Goal: Task Accomplishment & Management: Manage account settings

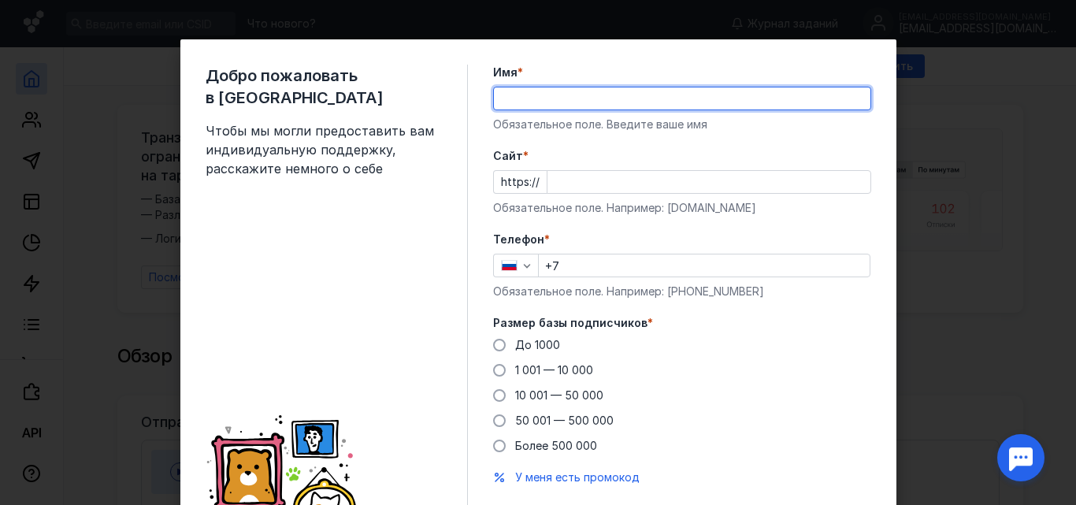
type input "[PERSON_NAME]"
click at [573, 181] on input "Cайт *" at bounding box center [708, 182] width 323 height 22
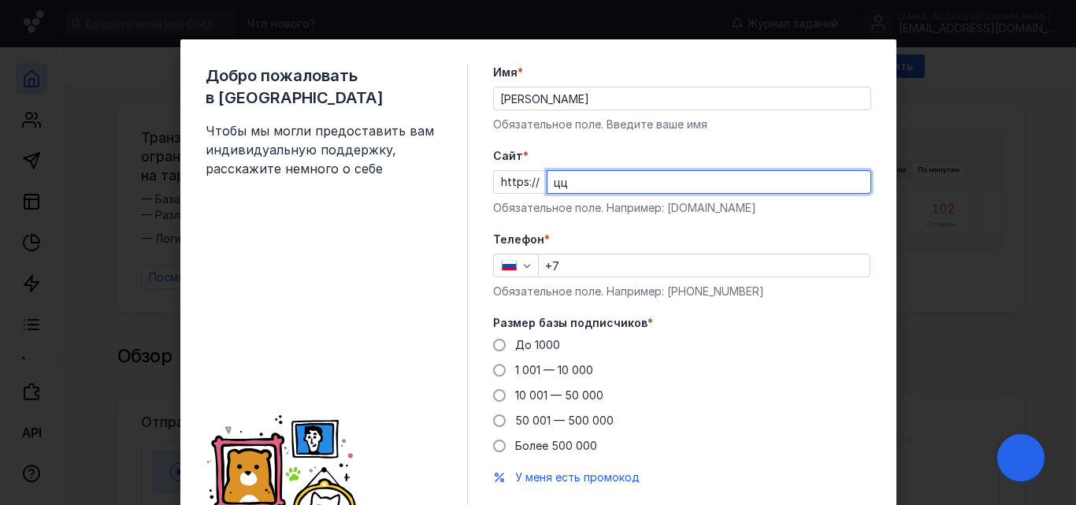
type input "ц"
type input "[DOMAIN_NAME]"
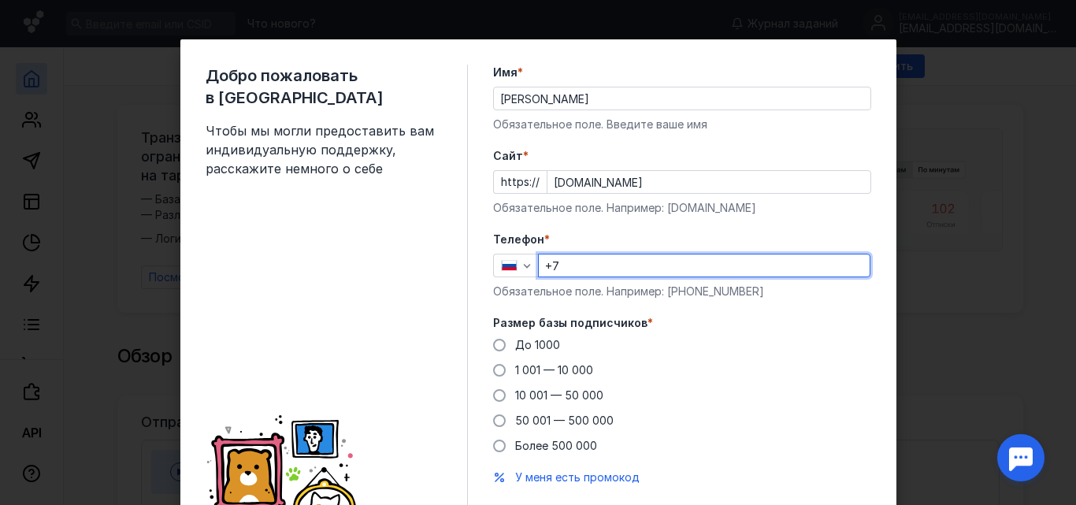
click at [576, 265] on input "+7" at bounding box center [704, 265] width 331 height 22
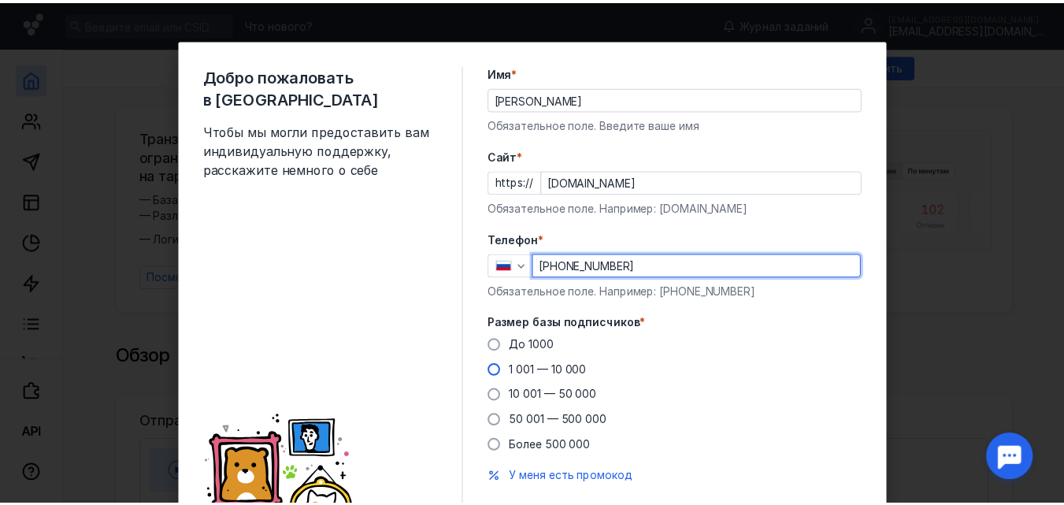
scroll to position [79, 0]
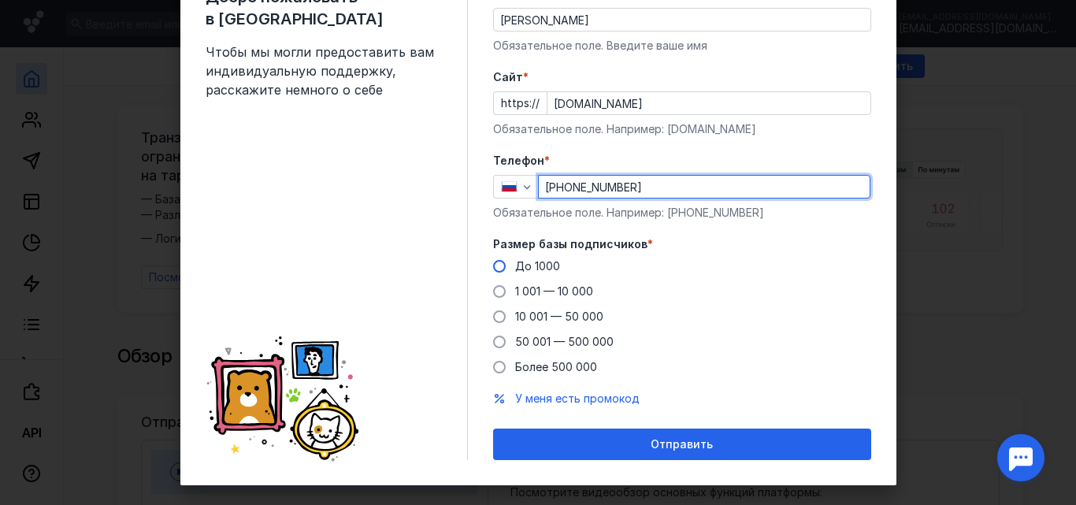
type input "[PHONE_NUMBER]"
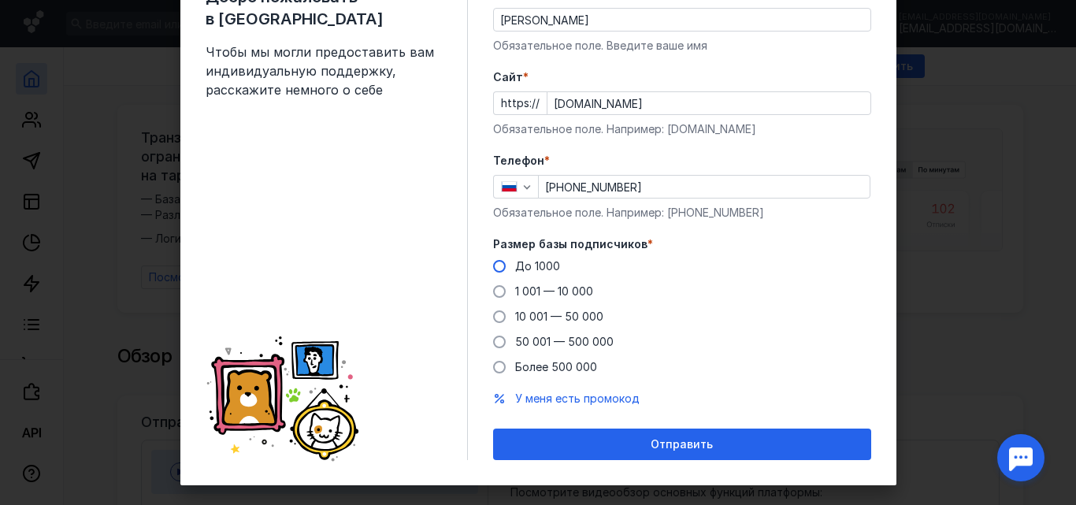
click at [493, 268] on span at bounding box center [499, 266] width 13 height 13
click at [0, 0] on input "До 1000" at bounding box center [0, 0] width 0 height 0
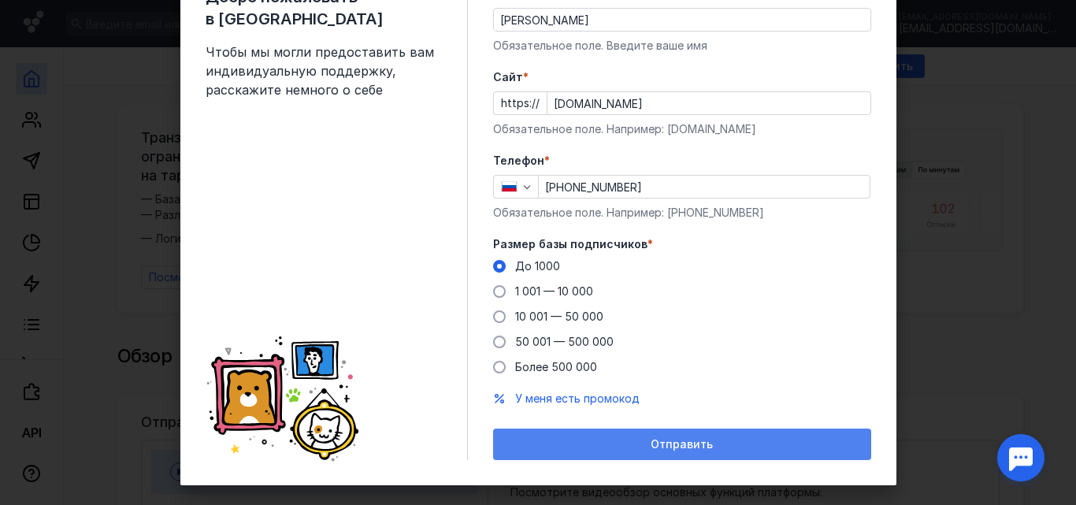
click at [651, 442] on span "Отправить" at bounding box center [682, 444] width 62 height 13
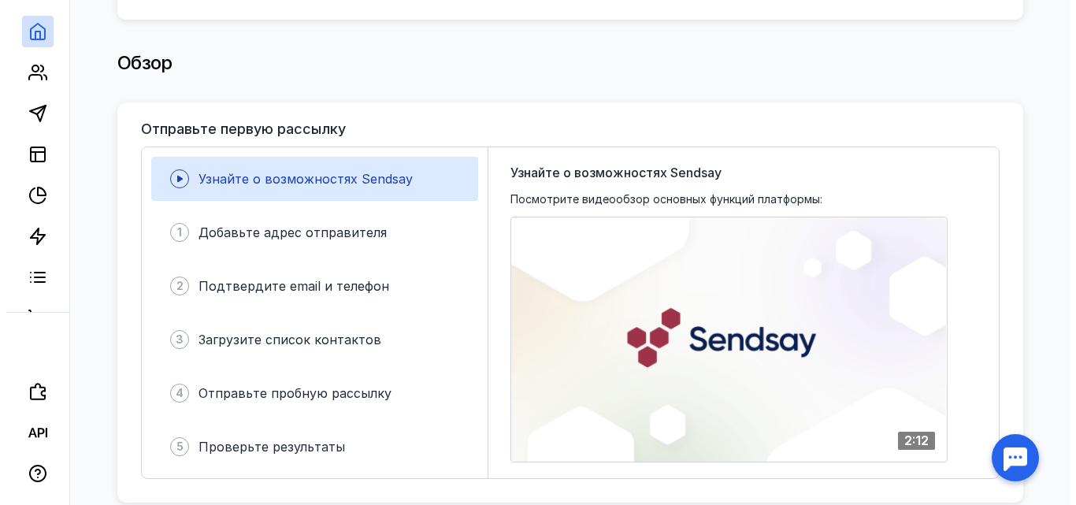
scroll to position [315, 0]
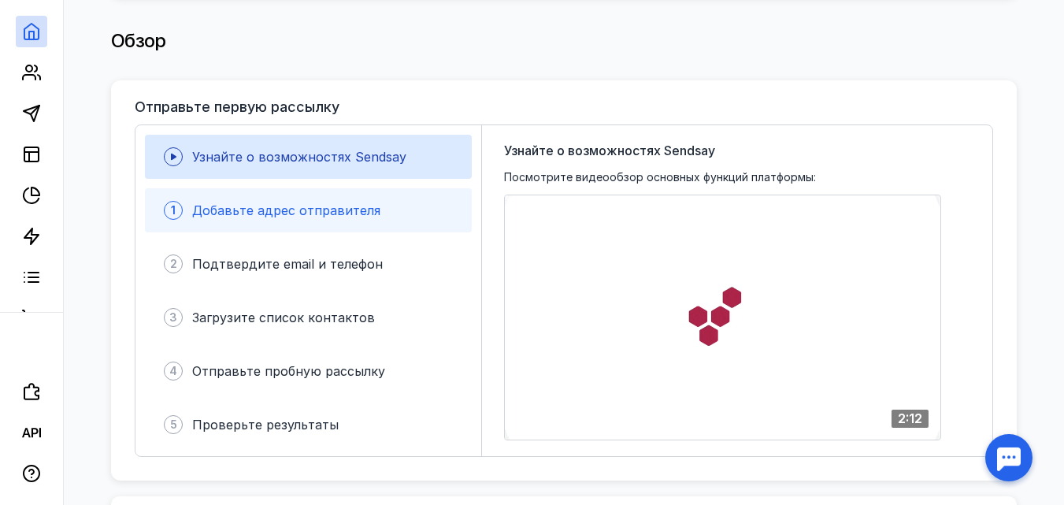
click at [435, 204] on div "1 Добавьте адрес отправителя" at bounding box center [308, 210] width 327 height 44
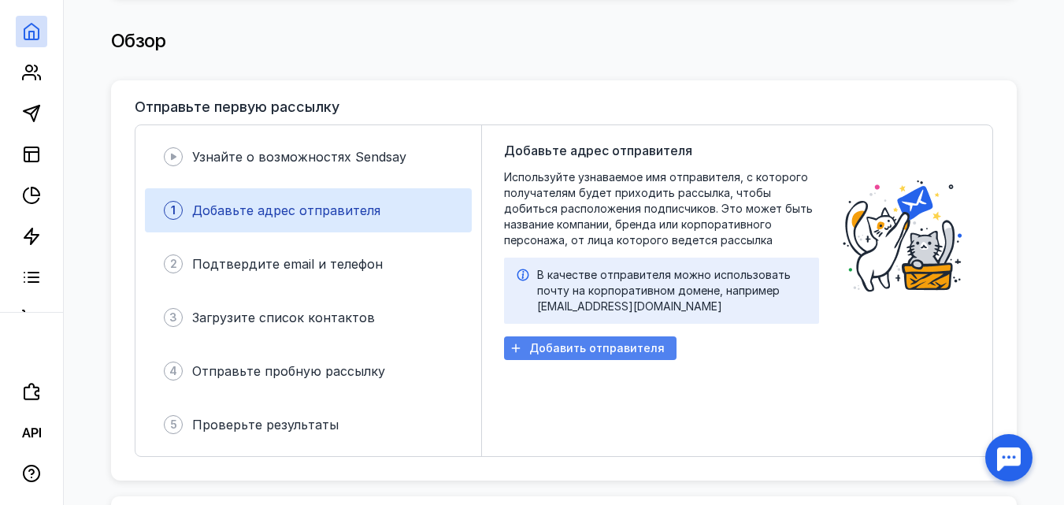
click at [600, 342] on span "Добавить отправителя" at bounding box center [596, 348] width 135 height 13
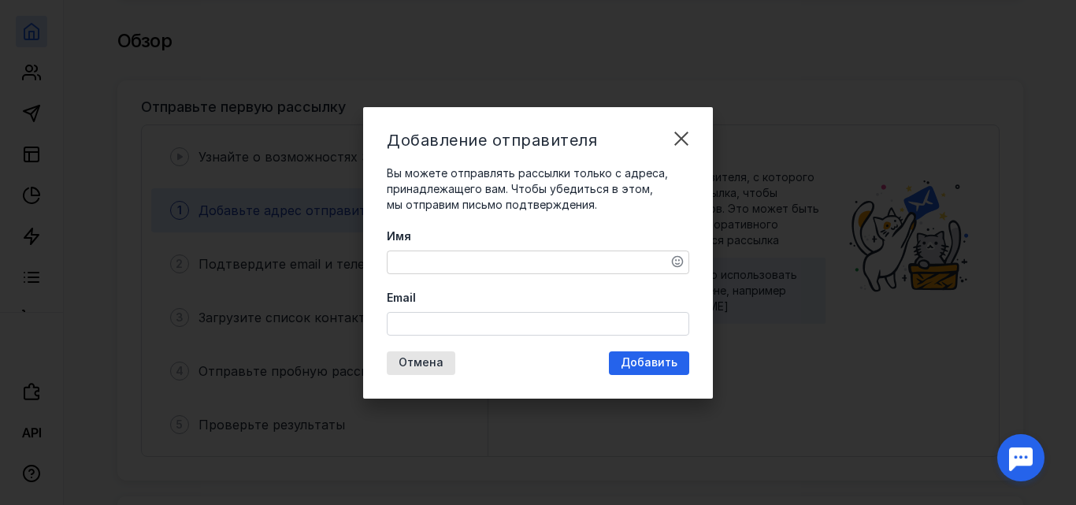
click at [523, 267] on textarea "Имя" at bounding box center [538, 262] width 301 height 22
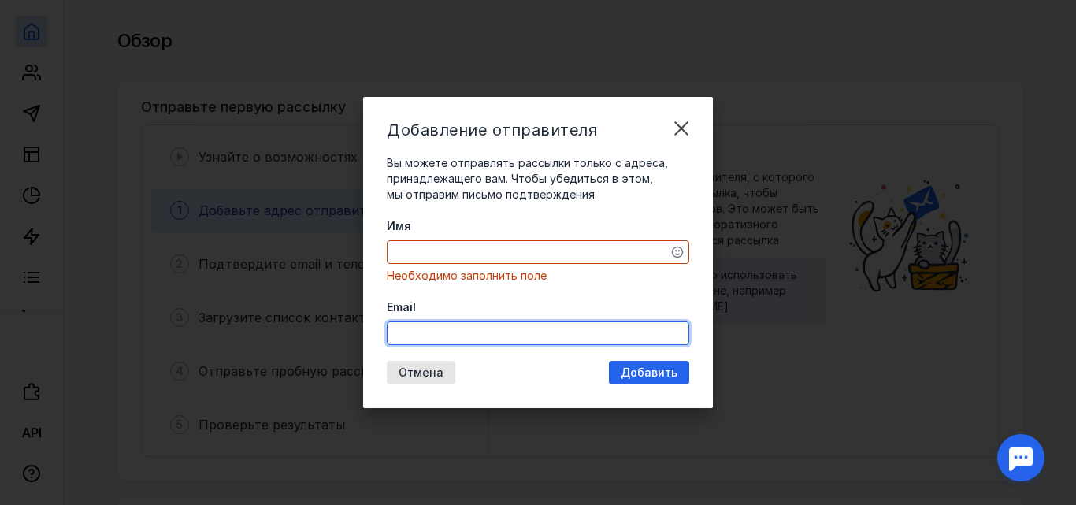
click at [492, 323] on input "Email" at bounding box center [538, 333] width 301 height 22
click at [491, 262] on div "Имя Необходимо заполнить поле" at bounding box center [538, 250] width 302 height 65
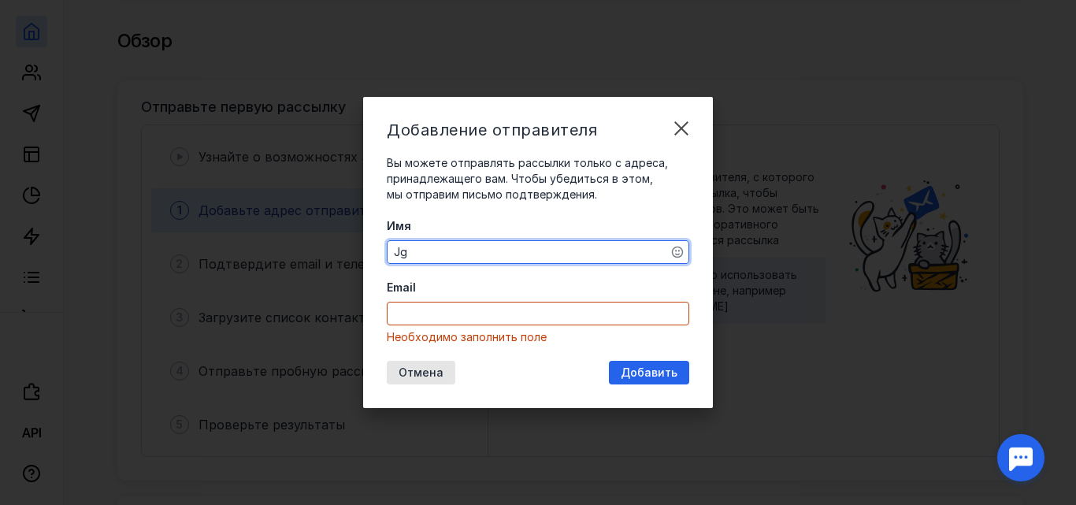
type textarea "J"
type textarea "ОптКомплект"
click at [420, 317] on input "Email" at bounding box center [538, 313] width 301 height 22
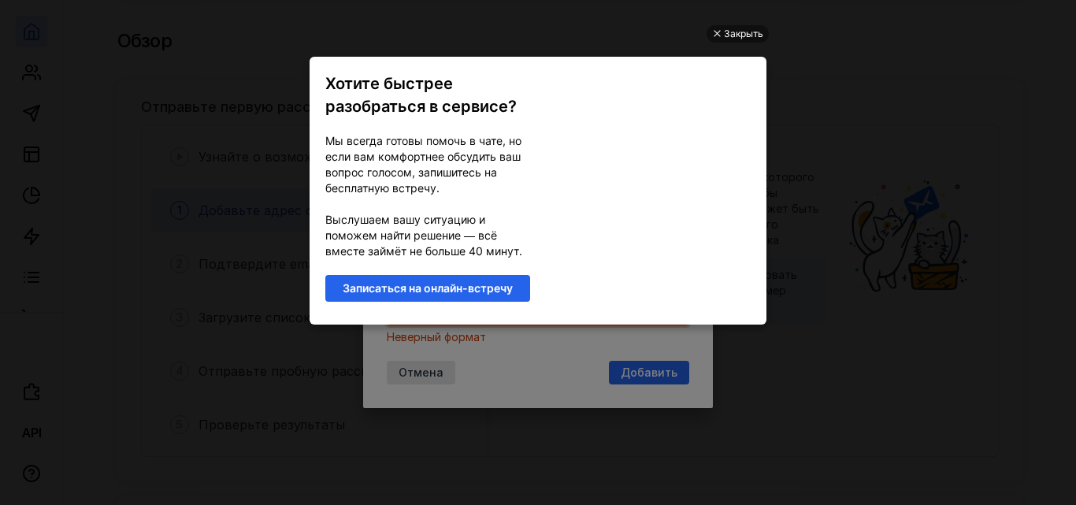
scroll to position [0, 0]
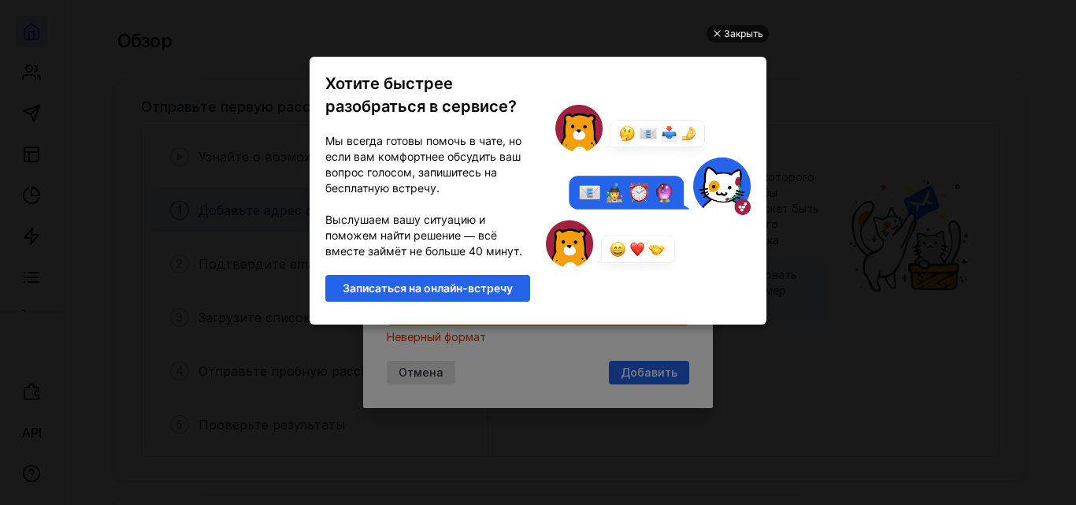
click at [734, 26] on div "Закрыть" at bounding box center [743, 33] width 39 height 17
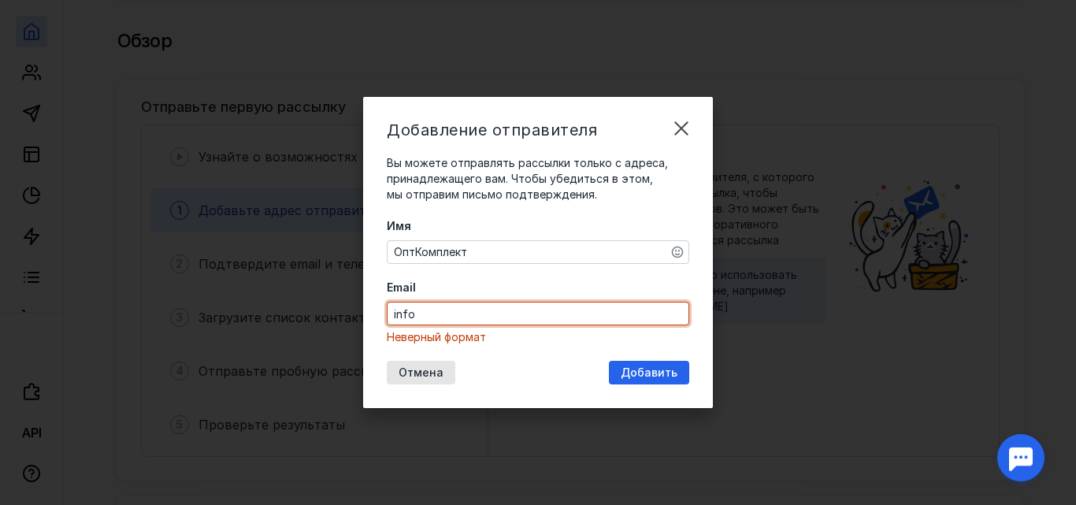
click at [449, 314] on input "info" at bounding box center [538, 313] width 301 height 22
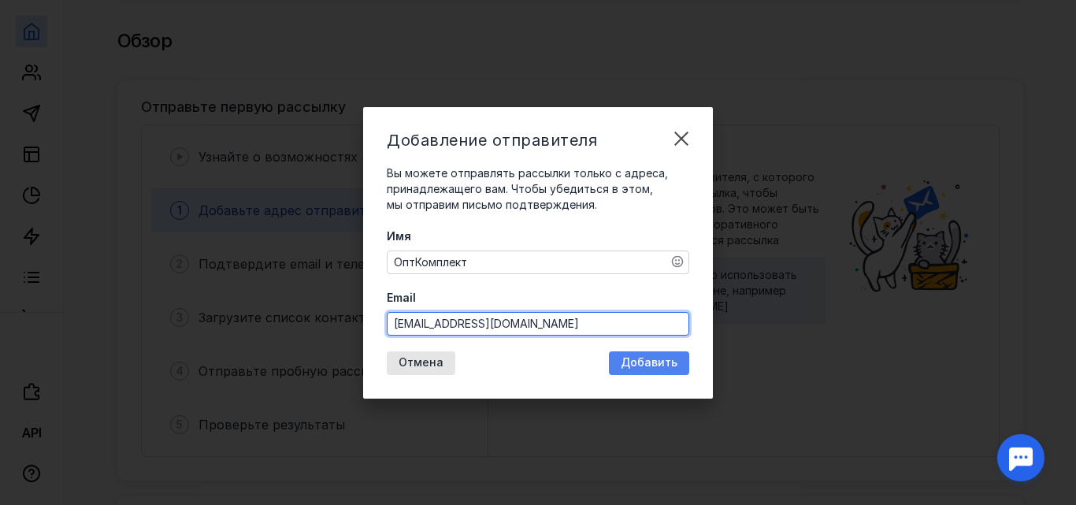
type input "[EMAIL_ADDRESS][DOMAIN_NAME]"
click at [640, 366] on span "Добавить" at bounding box center [649, 362] width 57 height 13
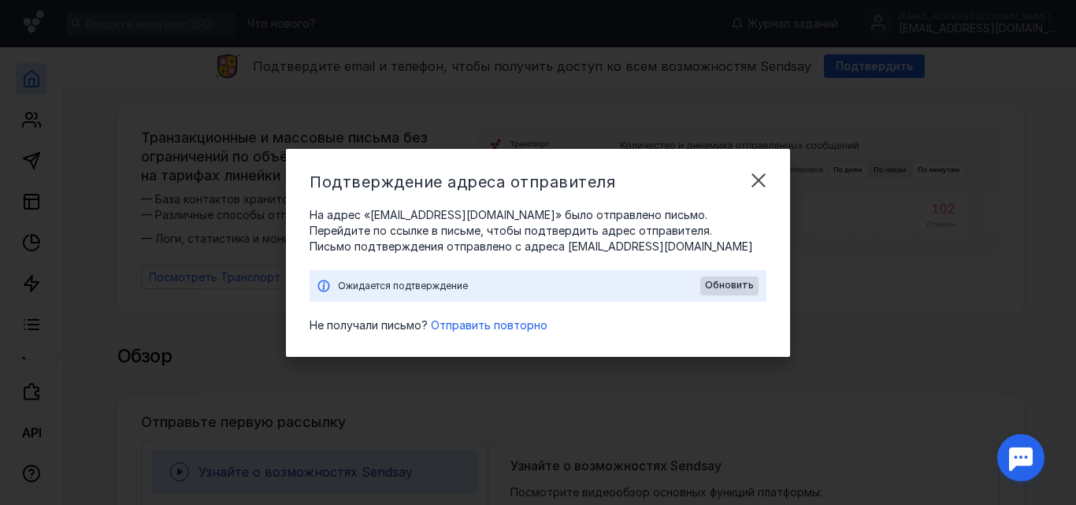
click at [416, 283] on div "Ожидается подтверждение" at bounding box center [519, 286] width 362 height 16
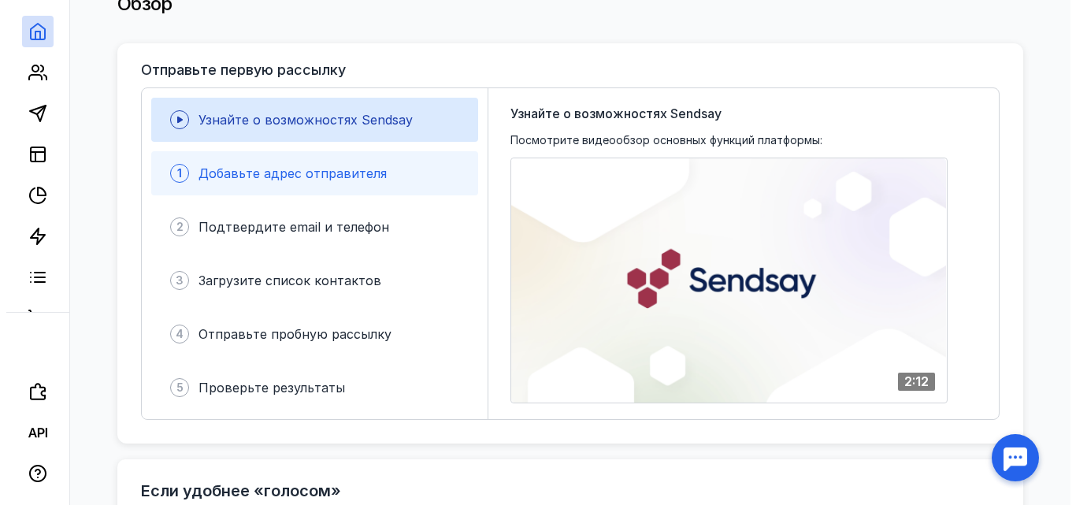
scroll to position [315, 0]
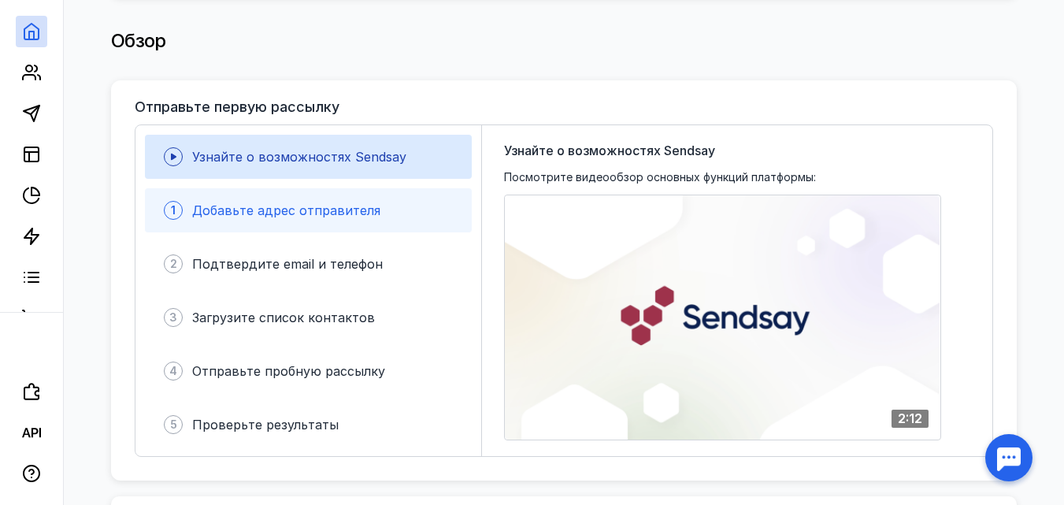
click at [366, 202] on span "Добавьте адрес отправителя" at bounding box center [286, 210] width 188 height 16
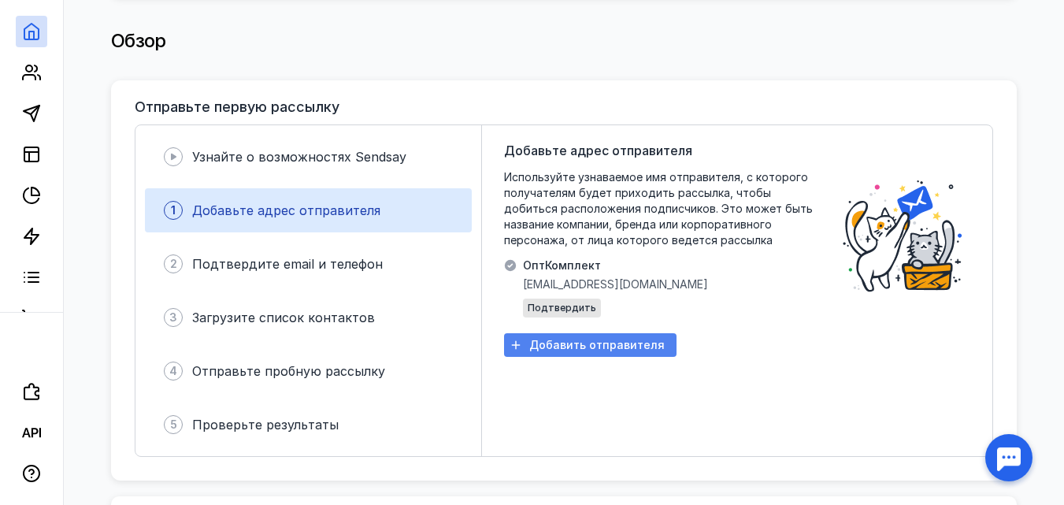
click at [552, 339] on span "Добавить отправителя" at bounding box center [596, 345] width 135 height 13
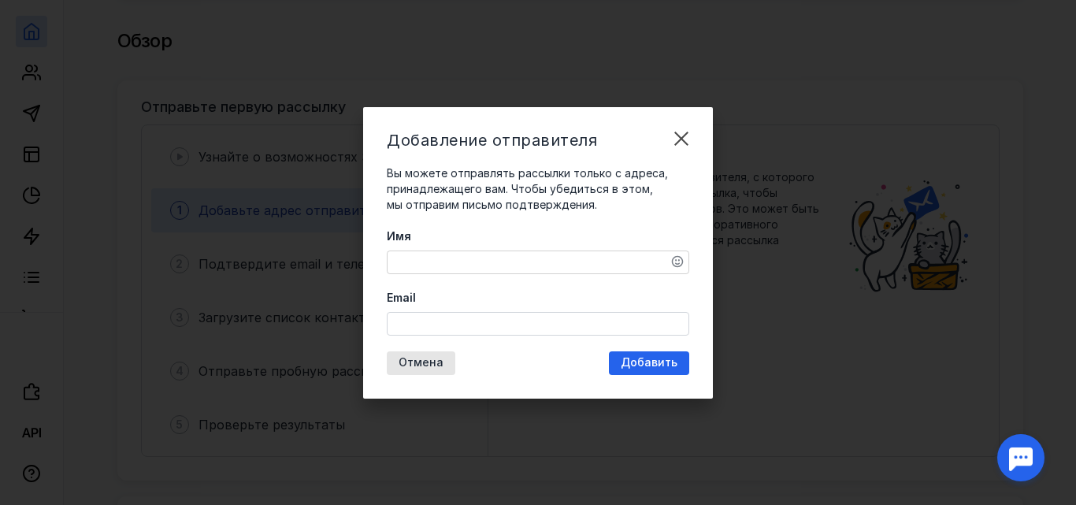
click at [507, 262] on textarea "Имя" at bounding box center [538, 262] width 301 height 22
type textarea "i"
type textarea "о"
type textarea "[PERSON_NAME]"
type textarea "о"
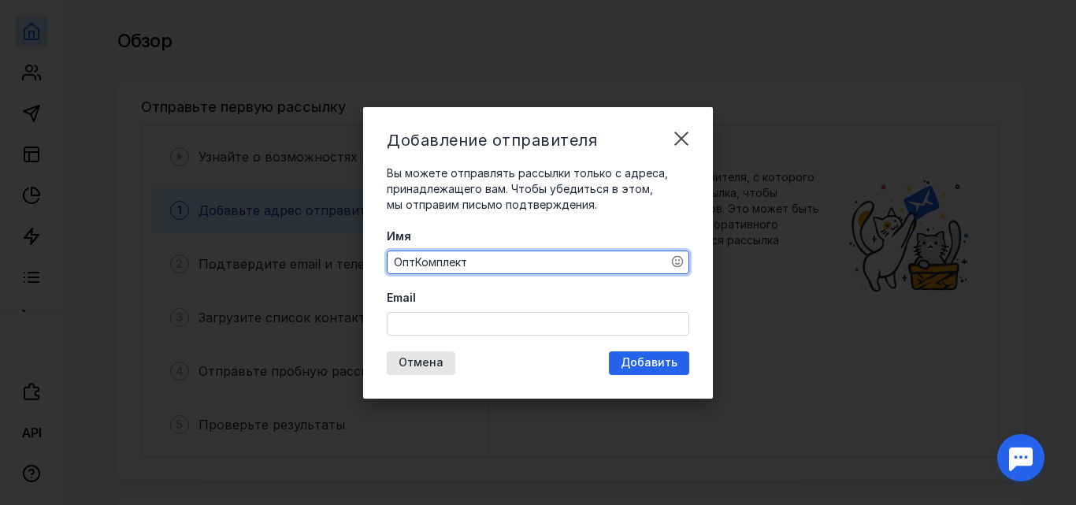
type textarea "ОптКомплект"
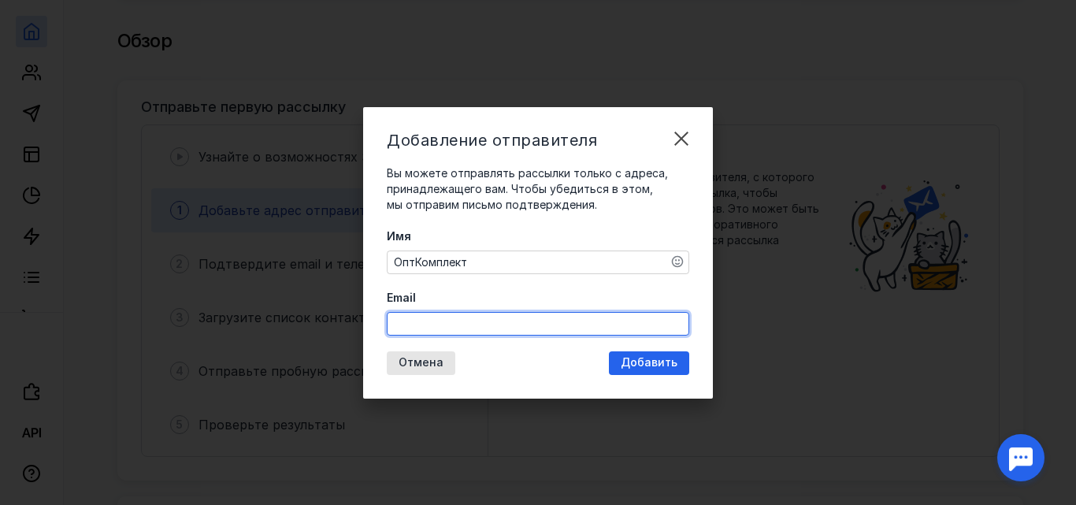
click at [423, 314] on input "Email" at bounding box center [538, 324] width 301 height 22
type input "I"
type input "[EMAIL_ADDRESS][DOMAIN_NAME]"
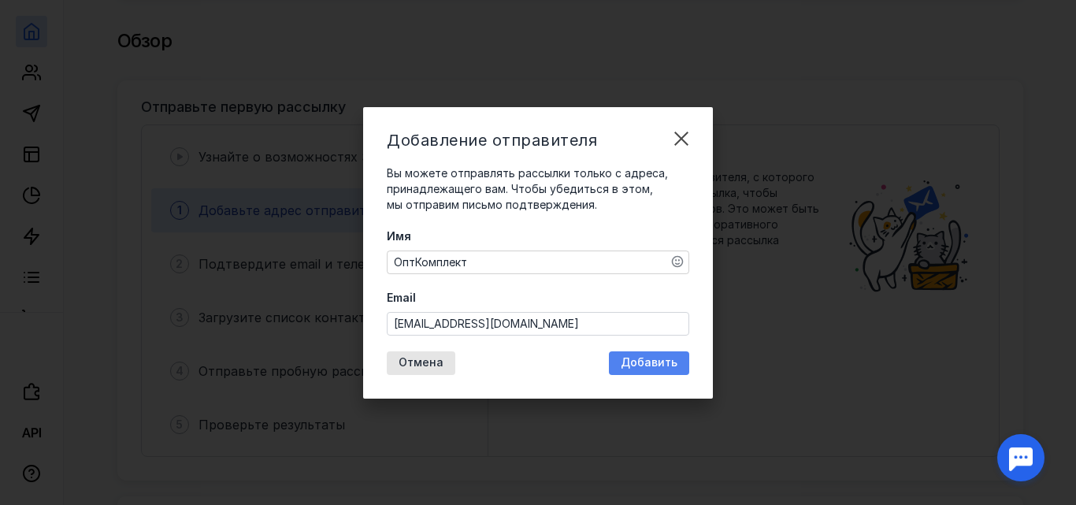
click at [642, 364] on span "Добавить" at bounding box center [649, 362] width 57 height 13
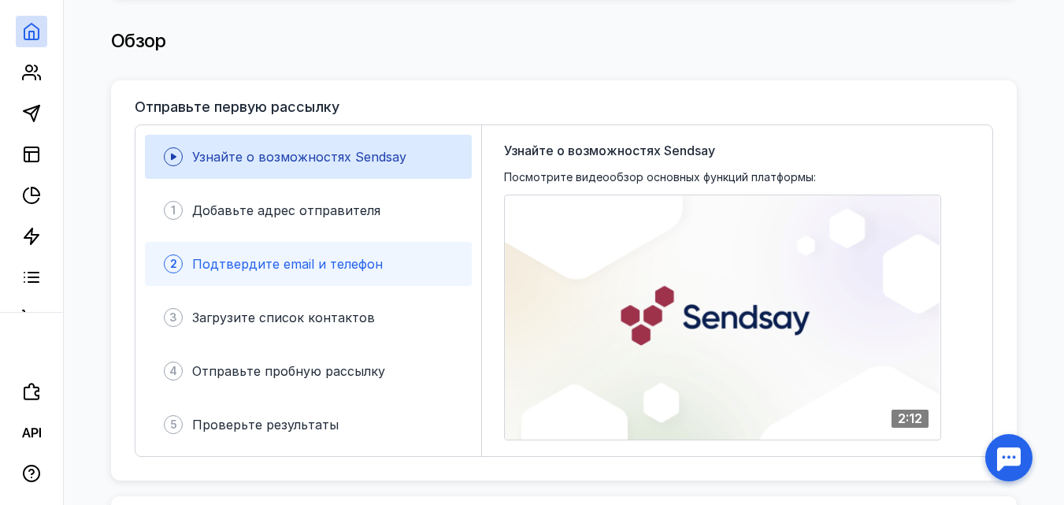
click at [273, 268] on div "2 Подтвердите email и телефон" at bounding box center [308, 264] width 327 height 44
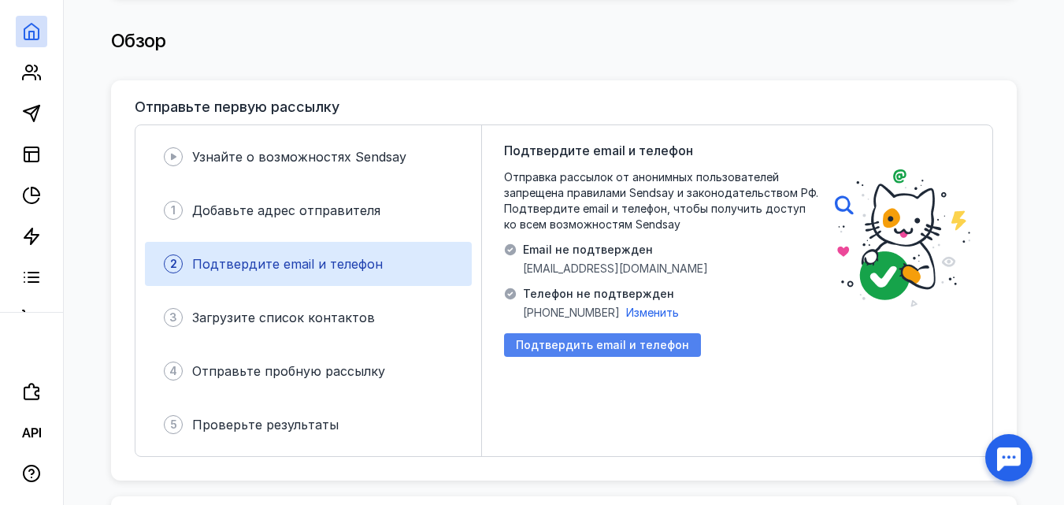
click at [592, 339] on span "Подтвердить email и телефон" at bounding box center [602, 345] width 173 height 13
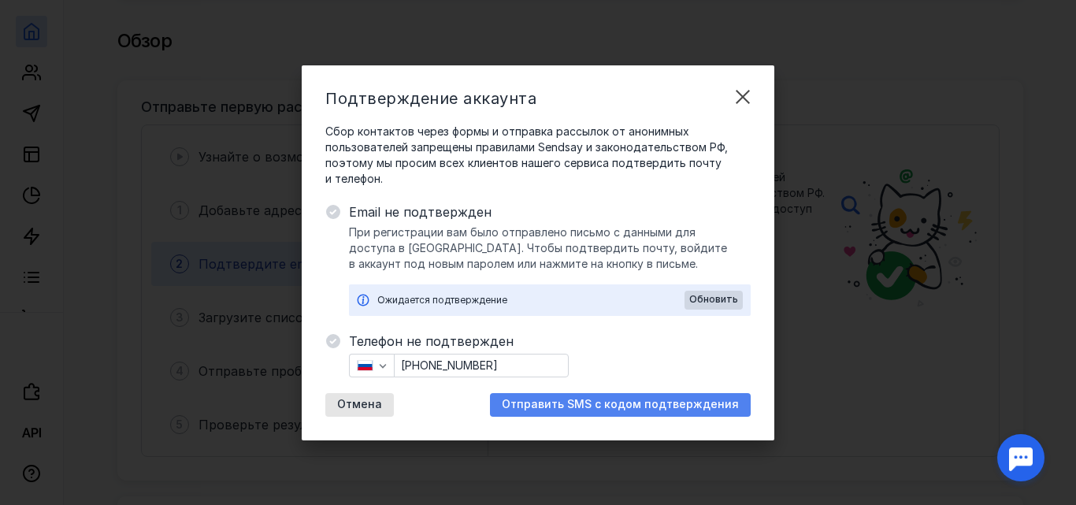
click at [587, 401] on span "Отправить SMS с кодом подтверждения" at bounding box center [620, 404] width 237 height 13
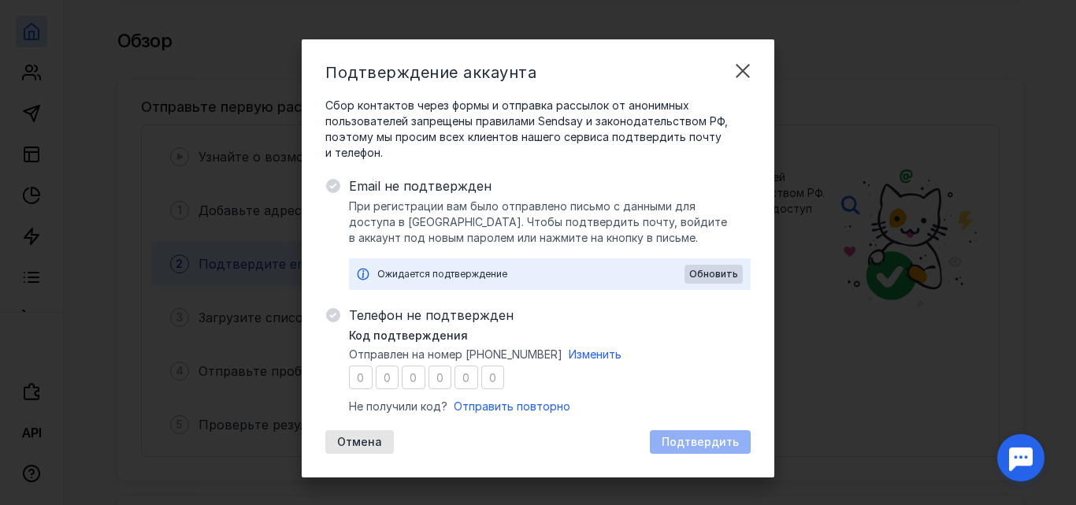
click at [355, 380] on input "number" at bounding box center [361, 378] width 24 height 24
type input "0"
type input "4"
type input "9"
type input "3"
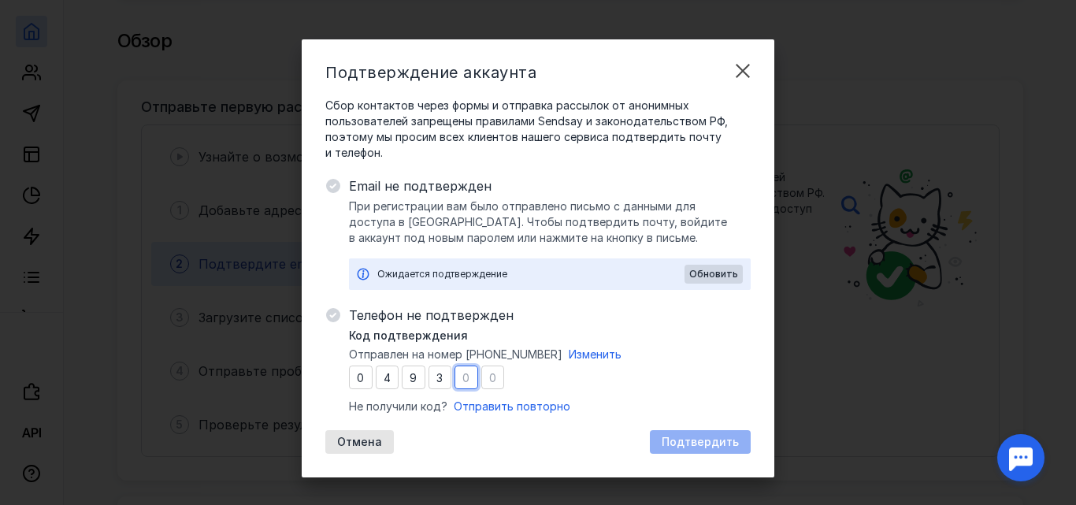
type input "3"
type input "1"
click at [700, 443] on span "Подтвердить" at bounding box center [700, 442] width 77 height 13
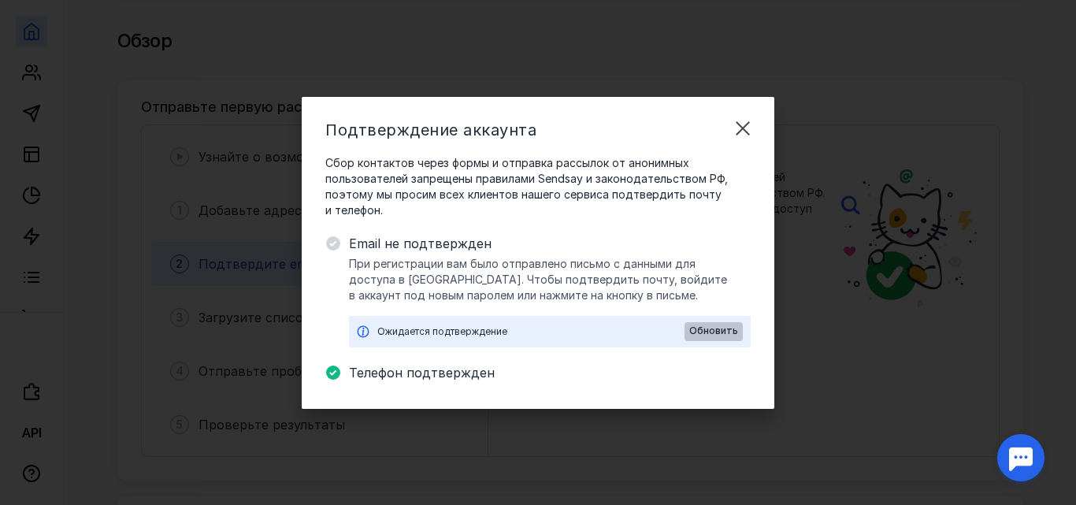
click at [724, 336] on span "Обновить" at bounding box center [713, 330] width 49 height 11
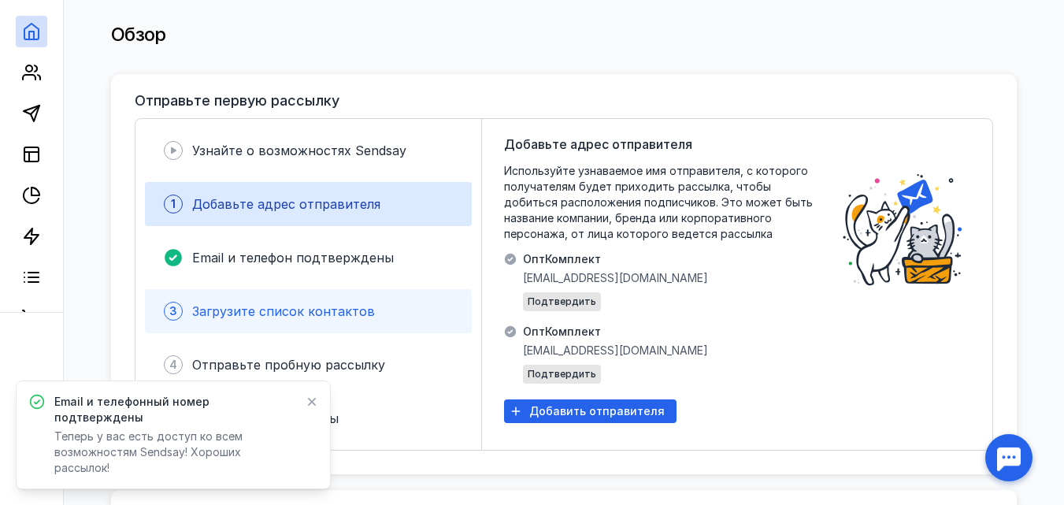
click at [284, 307] on span "Загрузите список контактов" at bounding box center [283, 311] width 183 height 16
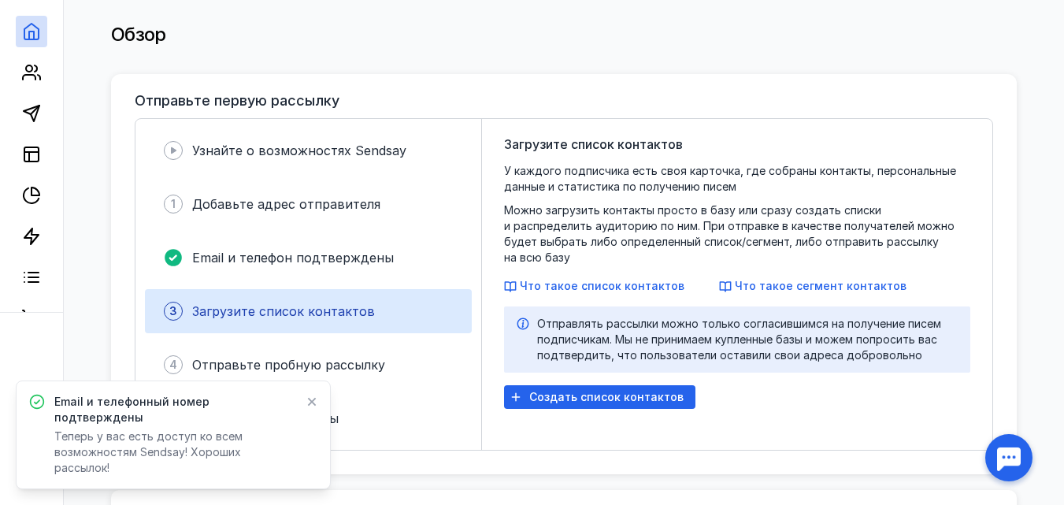
click at [314, 408] on icon at bounding box center [311, 401] width 11 height 13
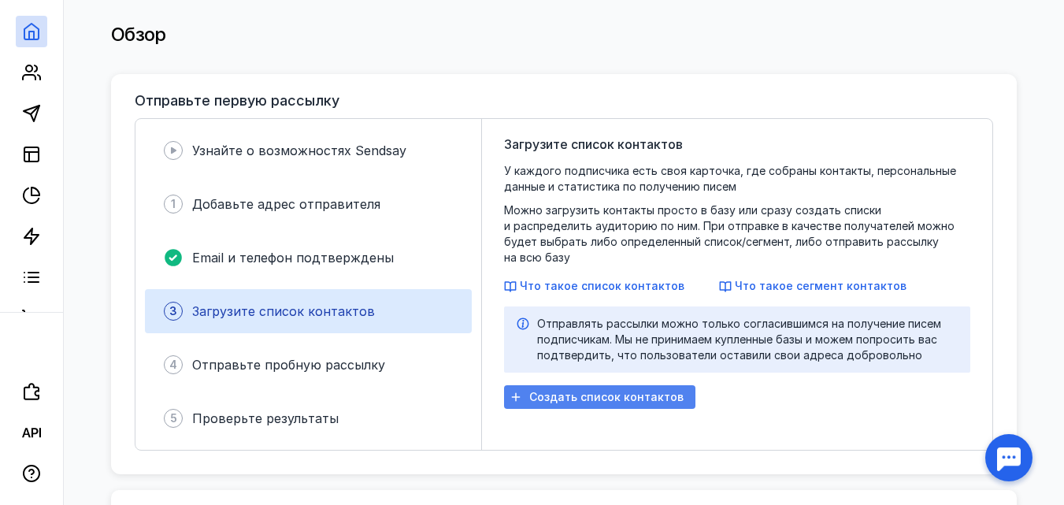
click at [578, 391] on span "Создать список контактов" at bounding box center [606, 397] width 154 height 13
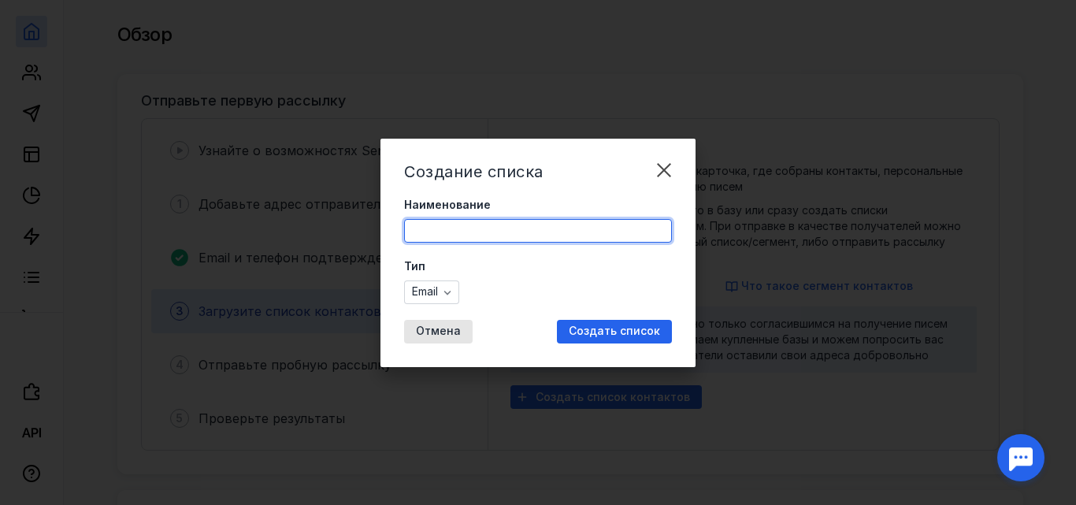
click at [469, 230] on input "Наименование" at bounding box center [538, 231] width 266 height 22
click at [481, 232] on input "Наименование" at bounding box center [538, 231] width 266 height 22
type input "G"
type input "Полный"
click at [447, 291] on icon "button" at bounding box center [447, 293] width 7 height 4
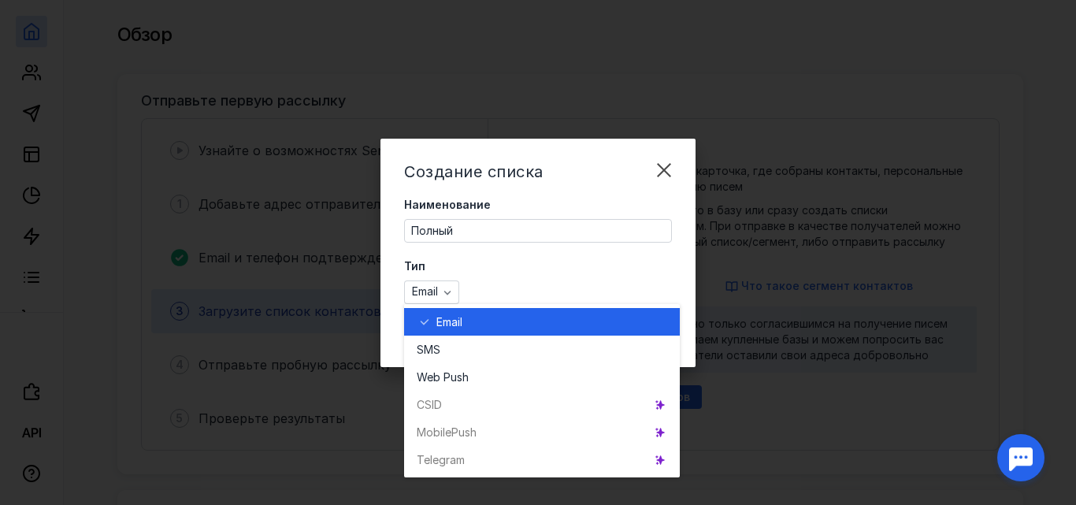
click at [469, 323] on div "Email" at bounding box center [551, 322] width 231 height 16
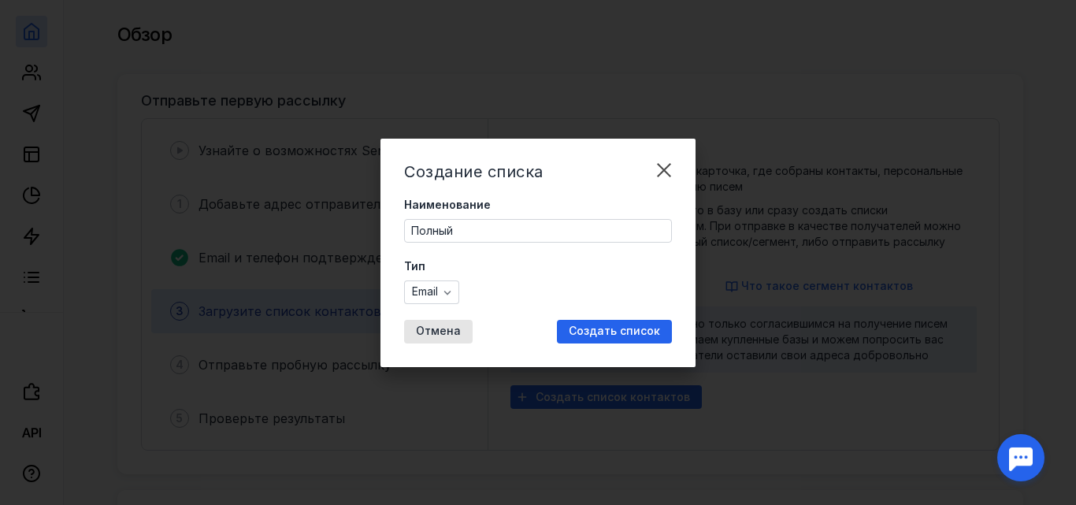
click at [514, 299] on div "Email" at bounding box center [538, 292] width 268 height 24
click at [623, 325] on span "Создать список" at bounding box center [614, 331] width 91 height 13
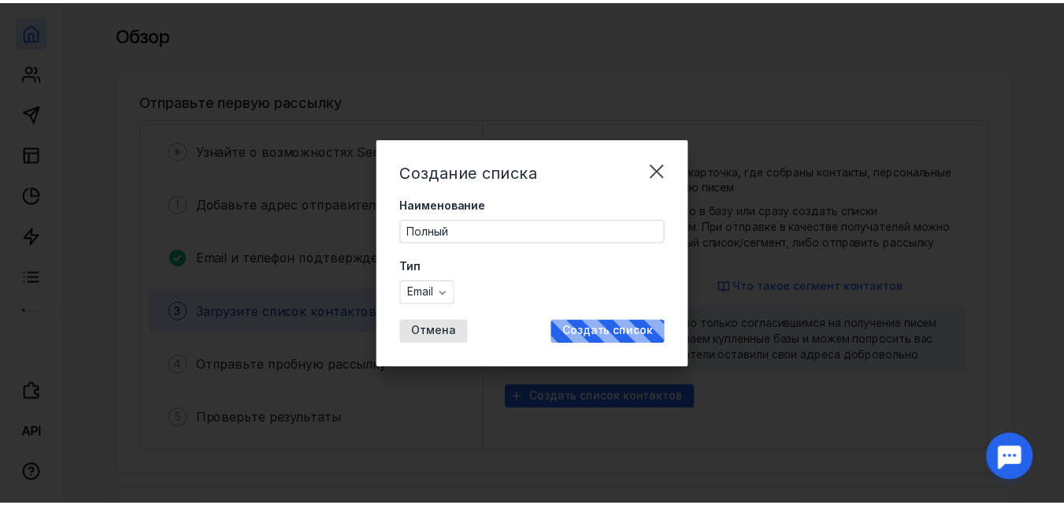
scroll to position [47, 0]
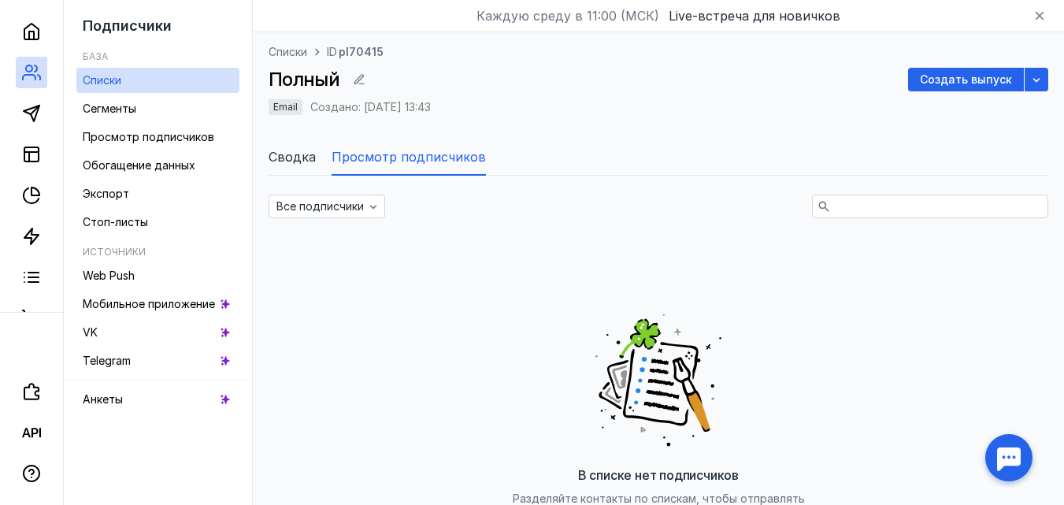
scroll to position [263, 0]
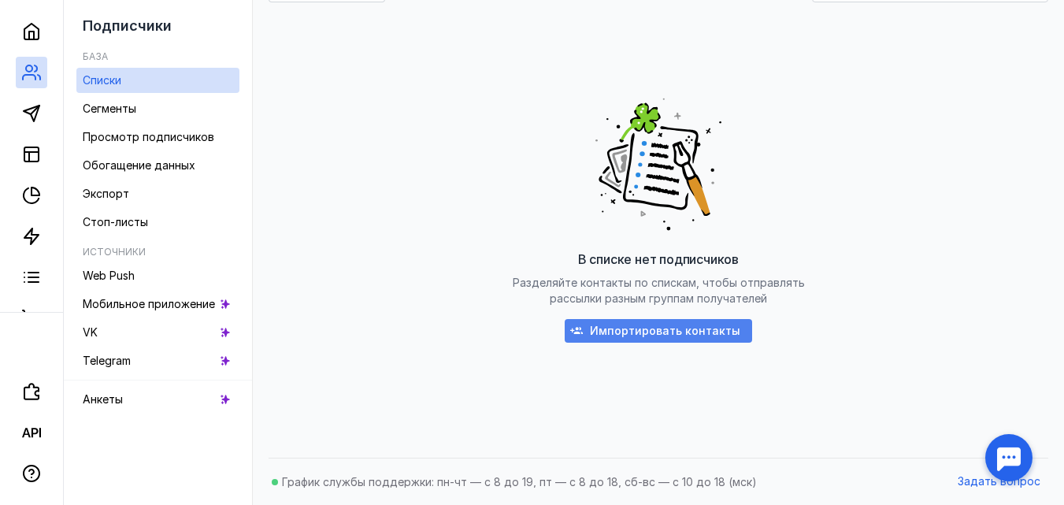
click at [652, 328] on span "Импортировать контакты" at bounding box center [665, 331] width 150 height 13
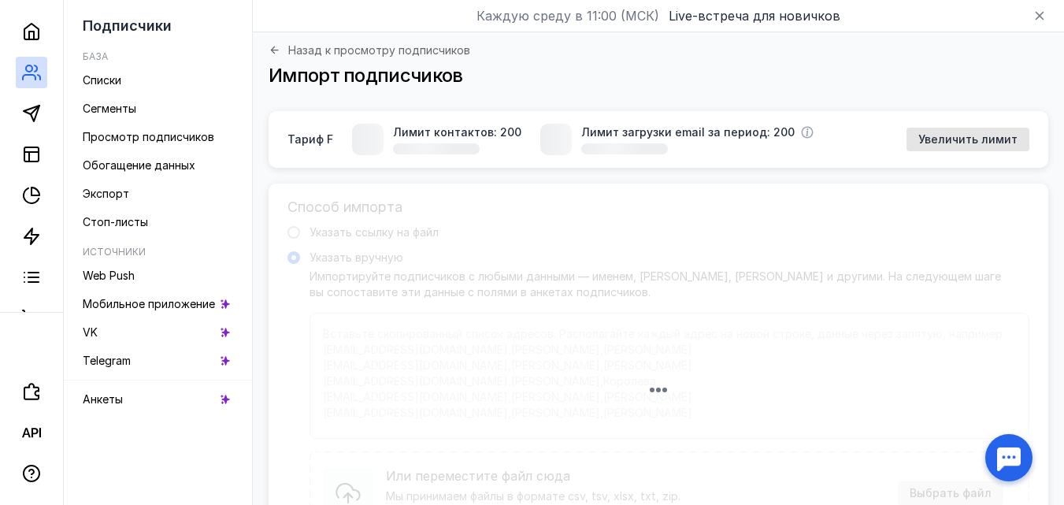
scroll to position [194, 0]
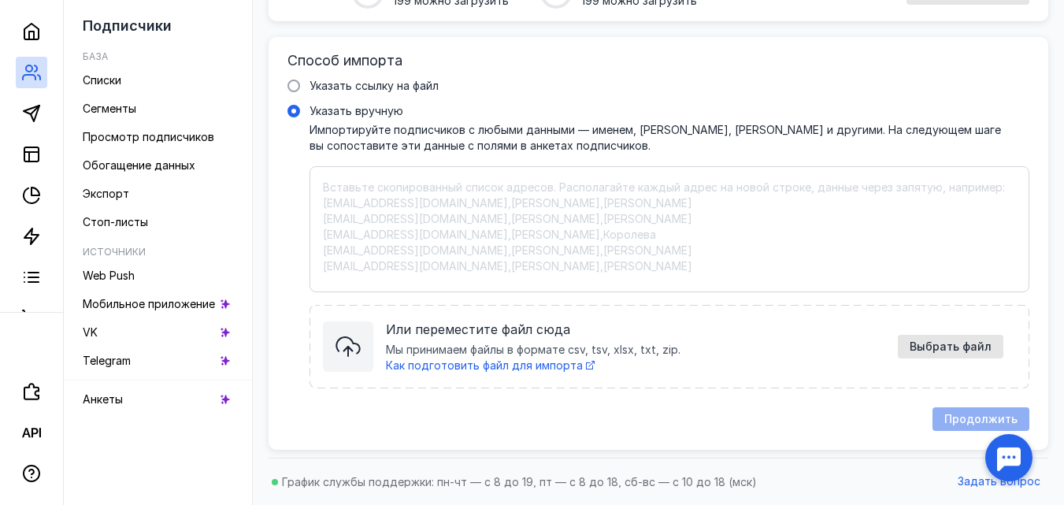
click at [328, 185] on div "Вставьте скопированный список адресов. Располагайте каждый адрес на новой строк…" at bounding box center [670, 229] width 720 height 126
click at [0, 0] on input "Указать вручную" at bounding box center [0, 0] width 0 height 0
click at [293, 266] on div "Способ импорта Указать ссылку на файл Указать вручную Импортируйте подписчиков …" at bounding box center [659, 243] width 780 height 413
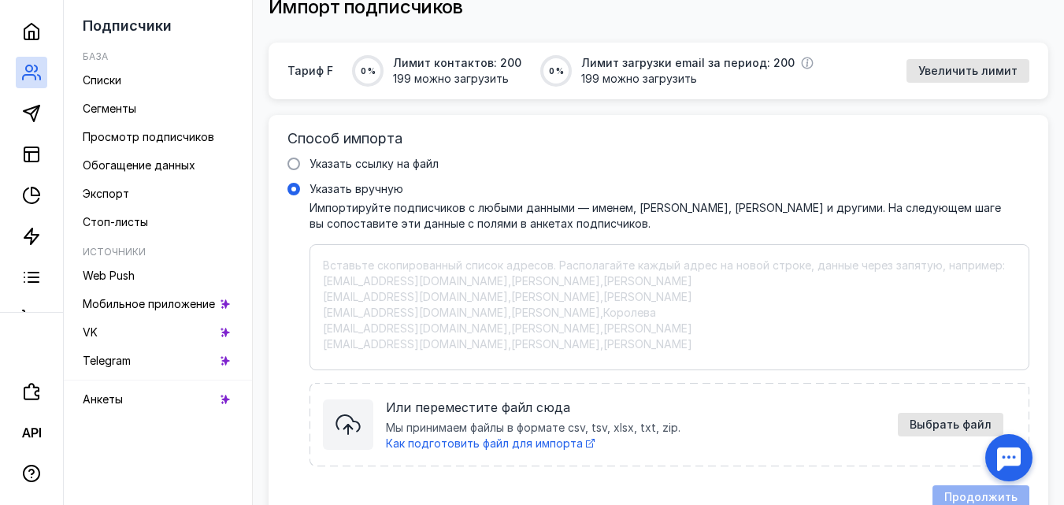
scroll to position [0, 0]
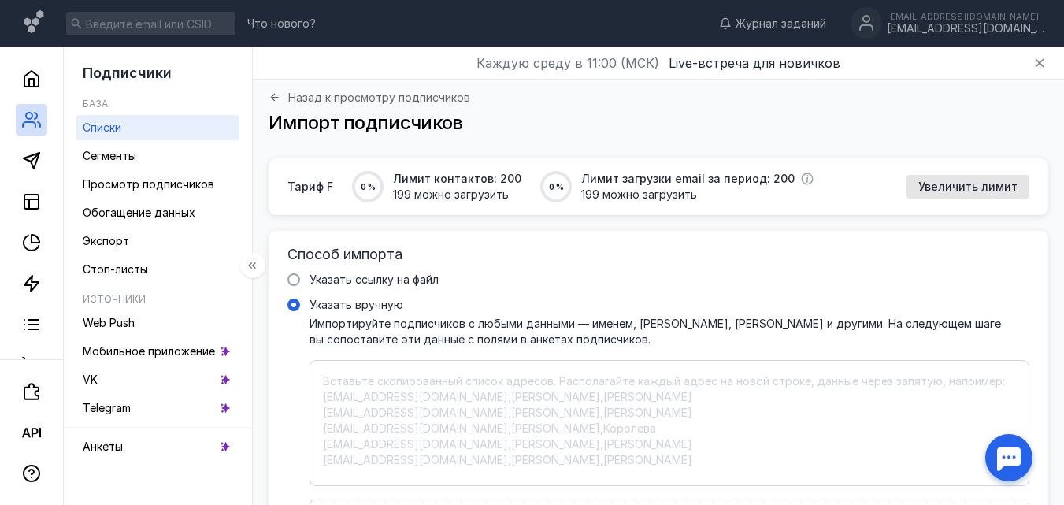
click at [173, 128] on link "Списки" at bounding box center [157, 127] width 163 height 25
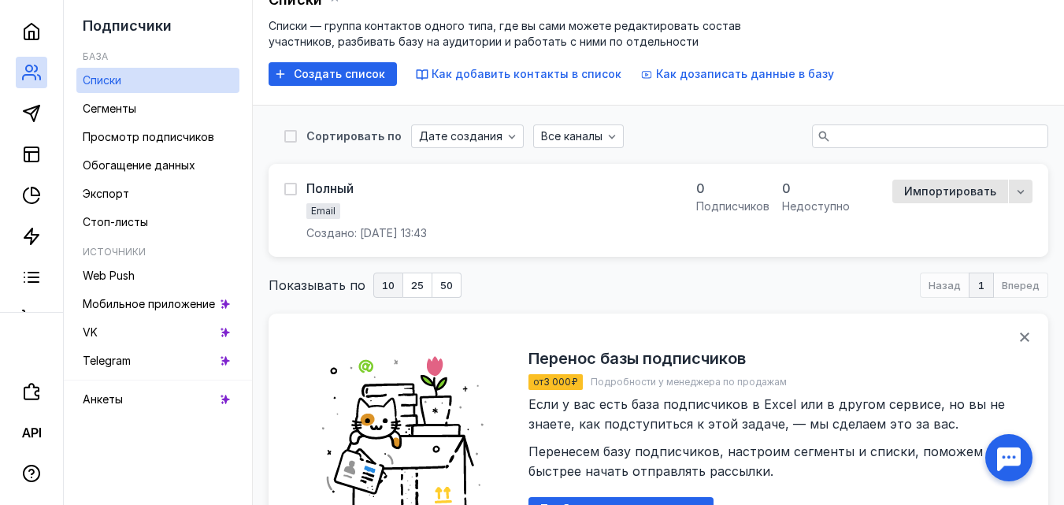
scroll to position [79, 0]
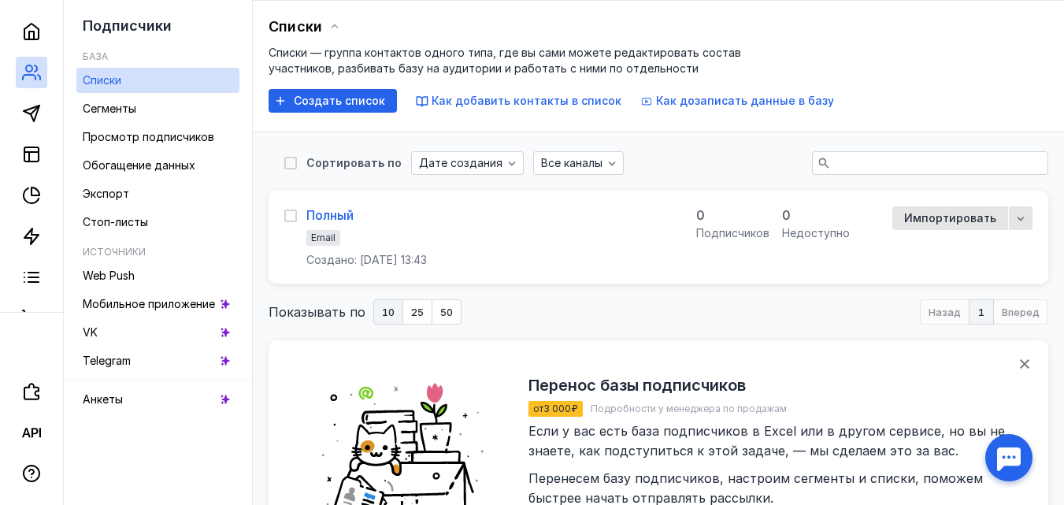
click at [347, 208] on div "Полный" at bounding box center [329, 215] width 47 height 16
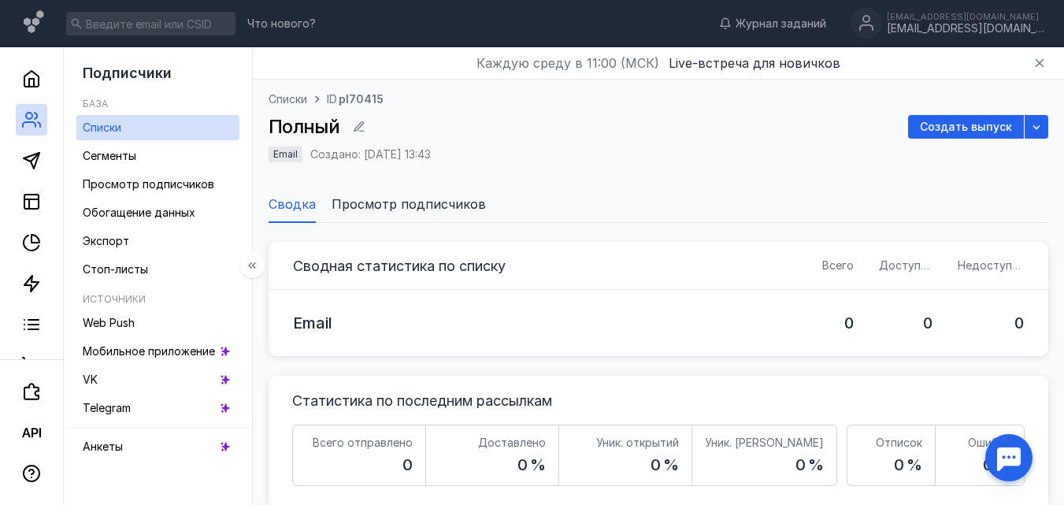
click at [106, 106] on h5 "База" at bounding box center [95, 104] width 25 height 12
click at [364, 123] on icon "button" at bounding box center [359, 126] width 10 height 10
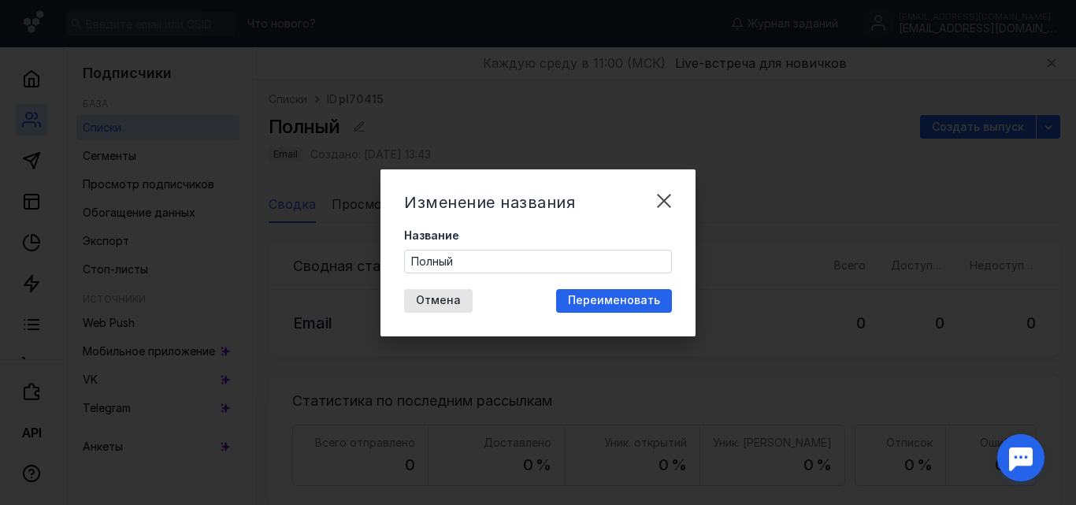
drag, startPoint x: 571, startPoint y: 289, endPoint x: 583, endPoint y: 294, distance: 12.7
click at [582, 293] on div "Переименовать" at bounding box center [614, 301] width 116 height 24
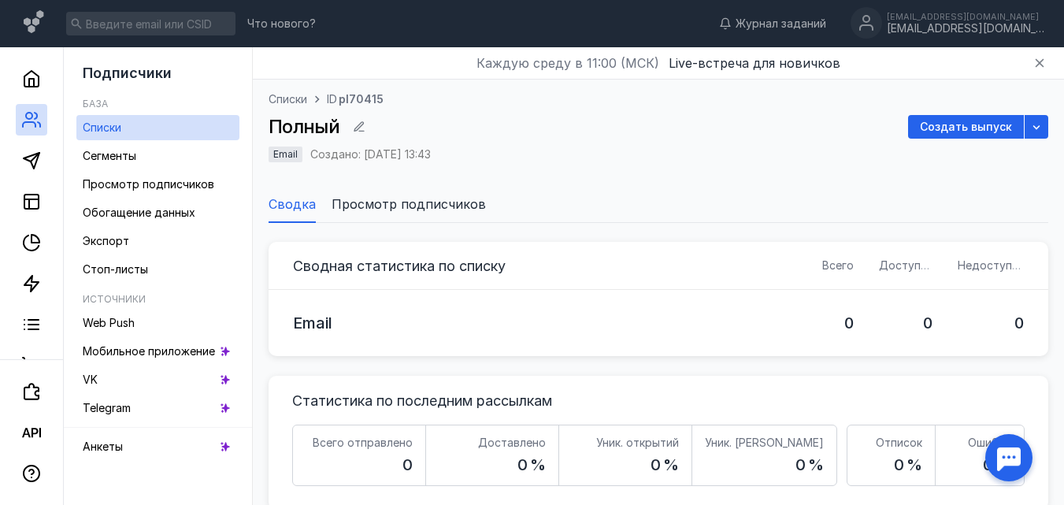
click at [383, 208] on span "Просмотр подписчиков" at bounding box center [409, 204] width 154 height 19
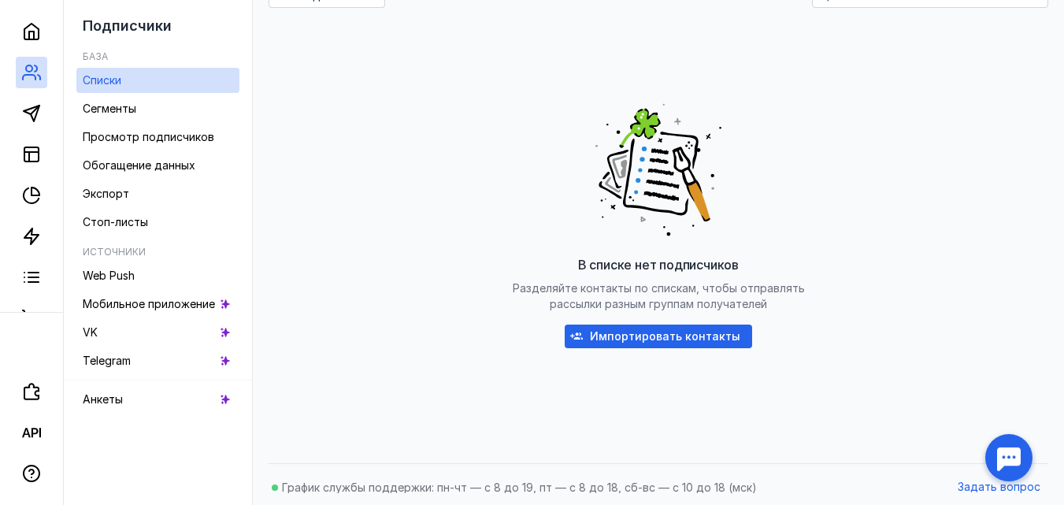
scroll to position [263, 0]
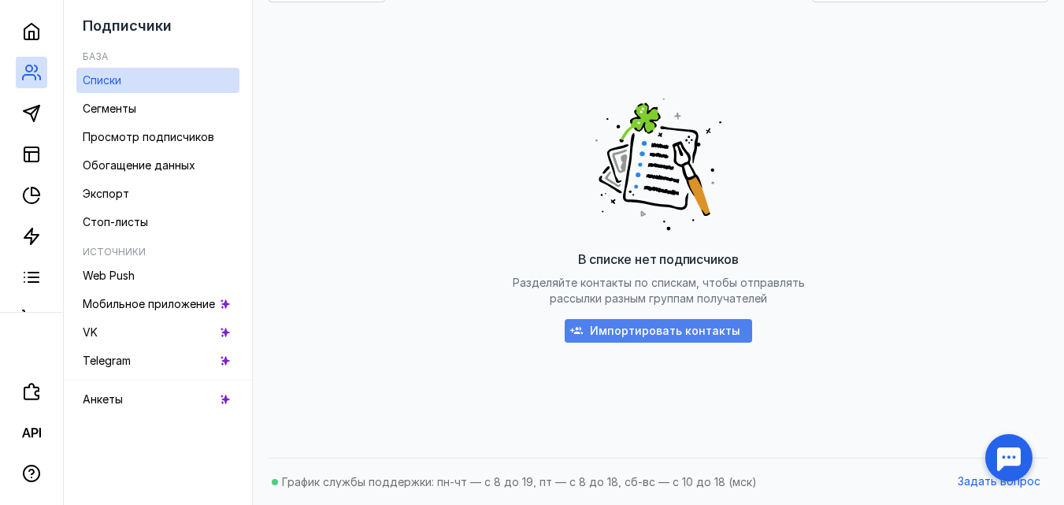
click at [626, 325] on span "Импортировать контакты" at bounding box center [665, 331] width 150 height 13
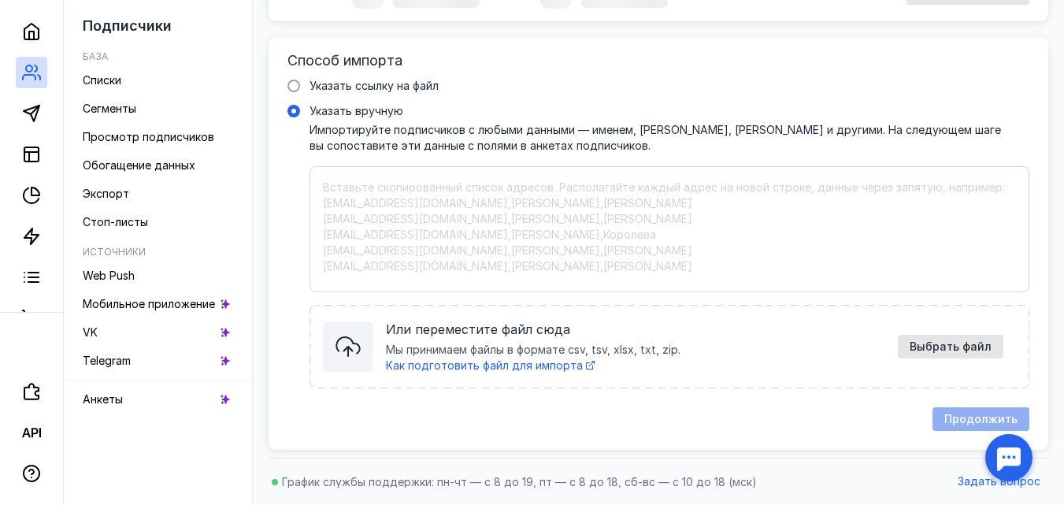
scroll to position [194, 0]
click at [472, 368] on span "Как подготовить файл для импорта" at bounding box center [484, 364] width 197 height 13
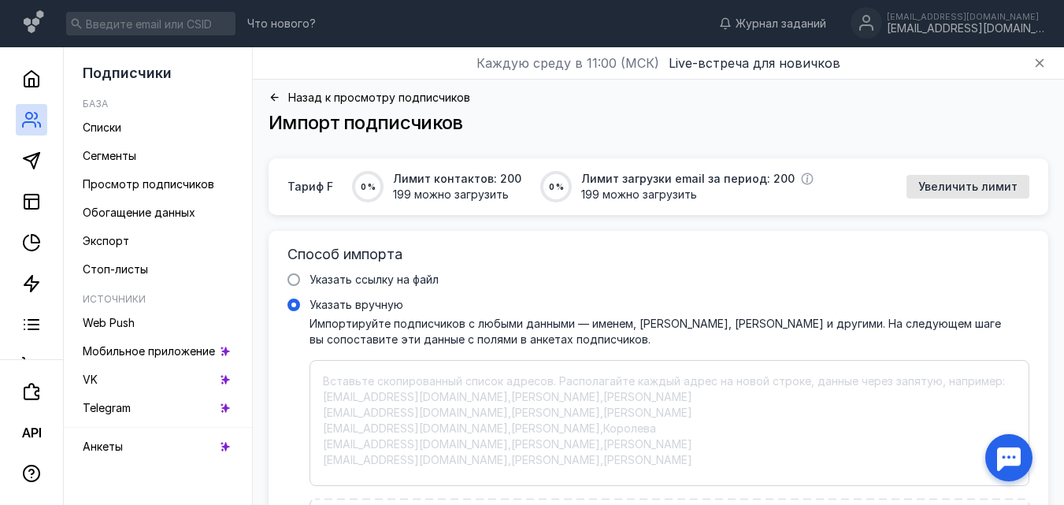
click at [280, 96] on icon at bounding box center [275, 97] width 12 height 12
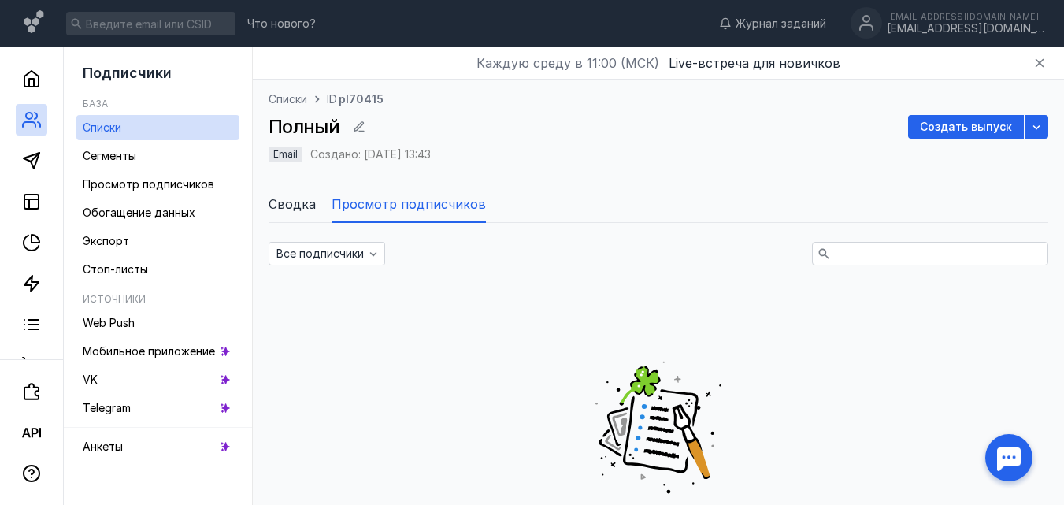
click at [291, 96] on span "Списки" at bounding box center [288, 99] width 39 height 16
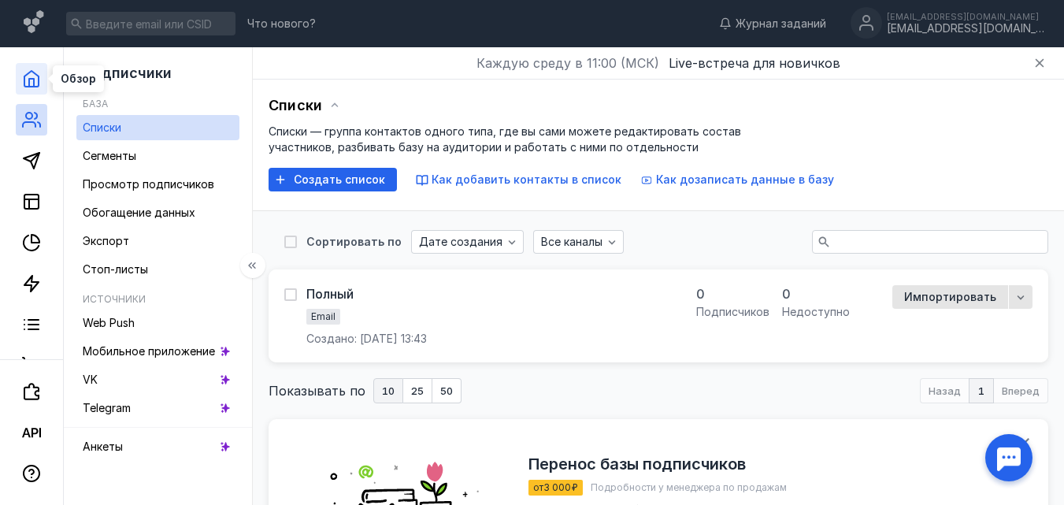
click at [33, 72] on icon at bounding box center [31, 79] width 14 height 16
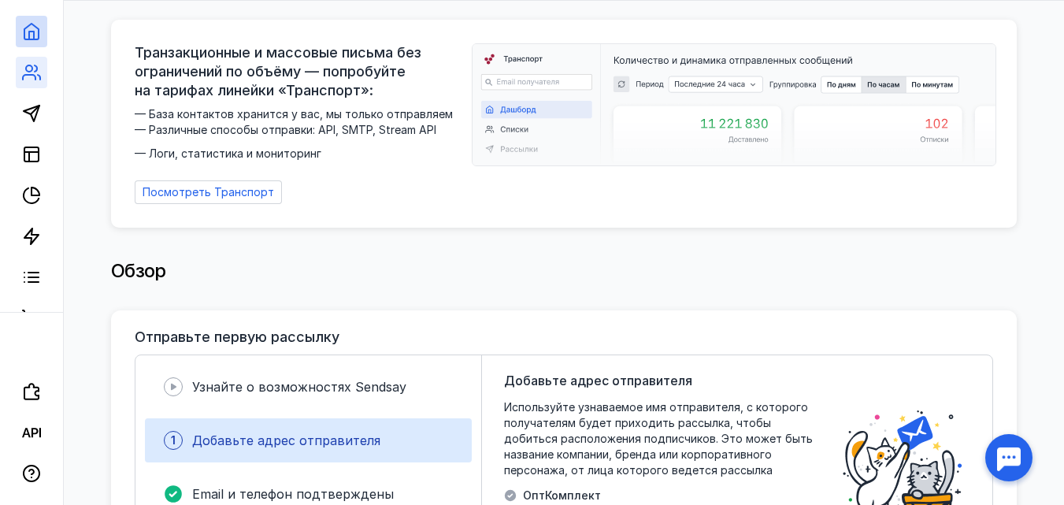
click at [43, 82] on link at bounding box center [32, 73] width 32 height 32
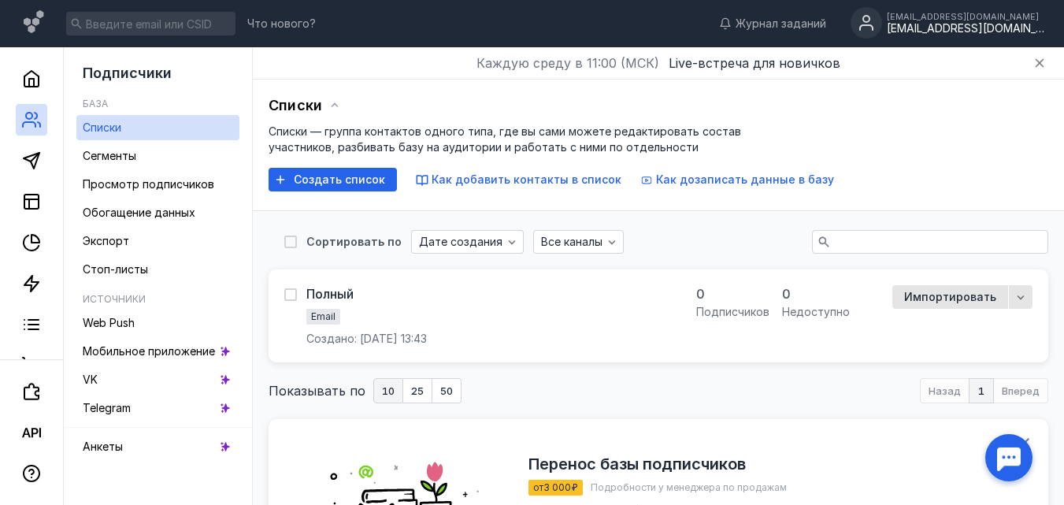
click at [935, 13] on div "[EMAIL_ADDRESS][DOMAIN_NAME]" at bounding box center [966, 16] width 158 height 9
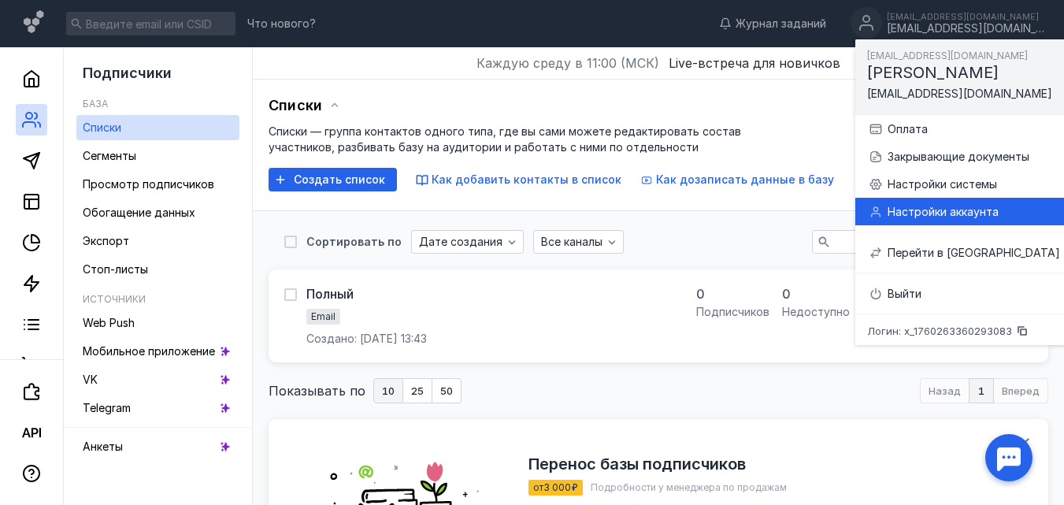
click at [965, 215] on div "Настройки аккаунта" at bounding box center [974, 212] width 173 height 16
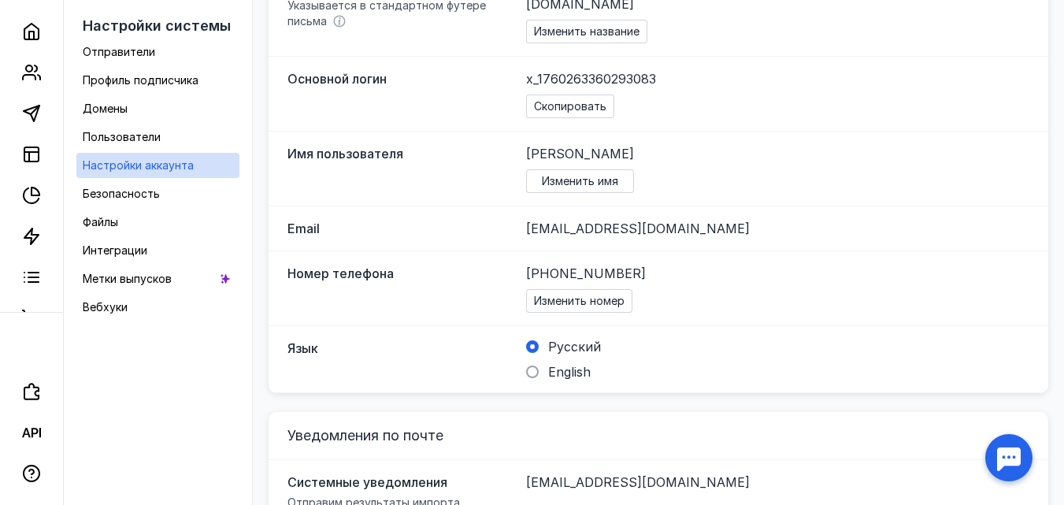
scroll to position [206, 0]
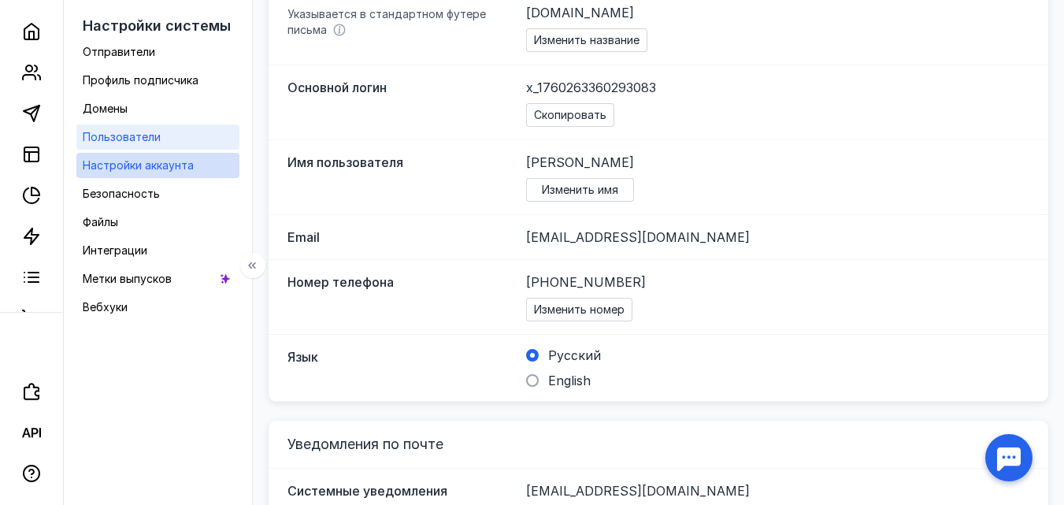
click at [158, 126] on link "Пользователи" at bounding box center [157, 136] width 163 height 25
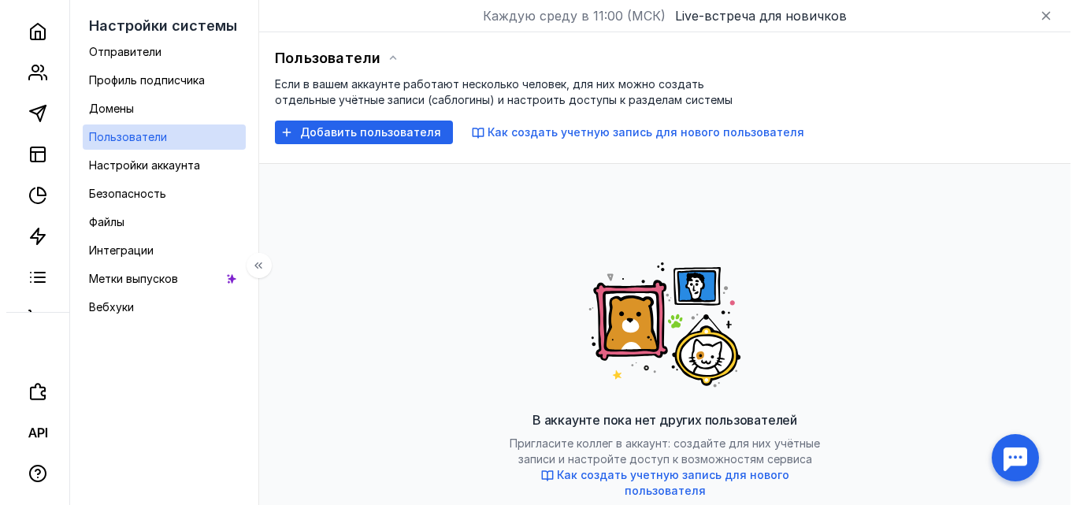
scroll to position [206, 0]
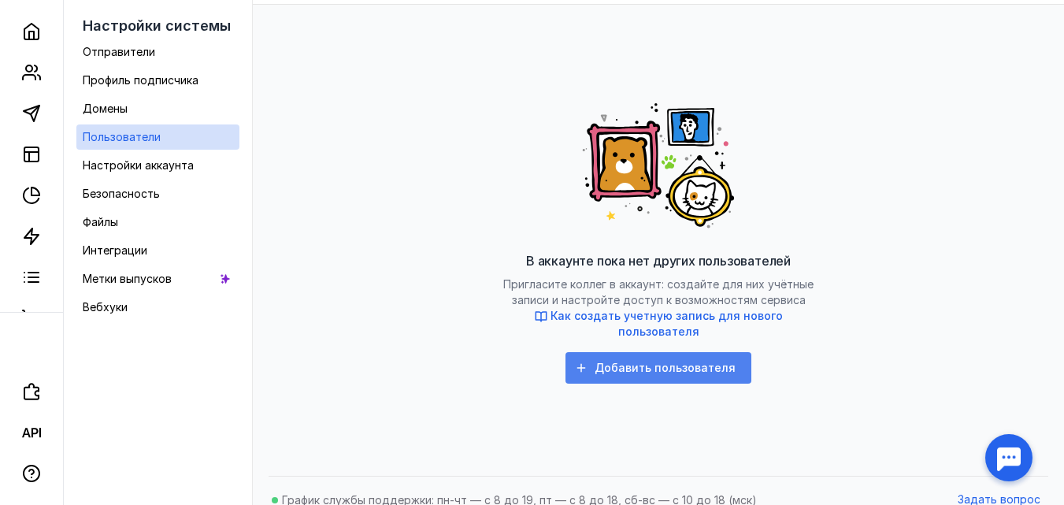
click at [648, 362] on span "Добавить пользователя" at bounding box center [665, 368] width 141 height 13
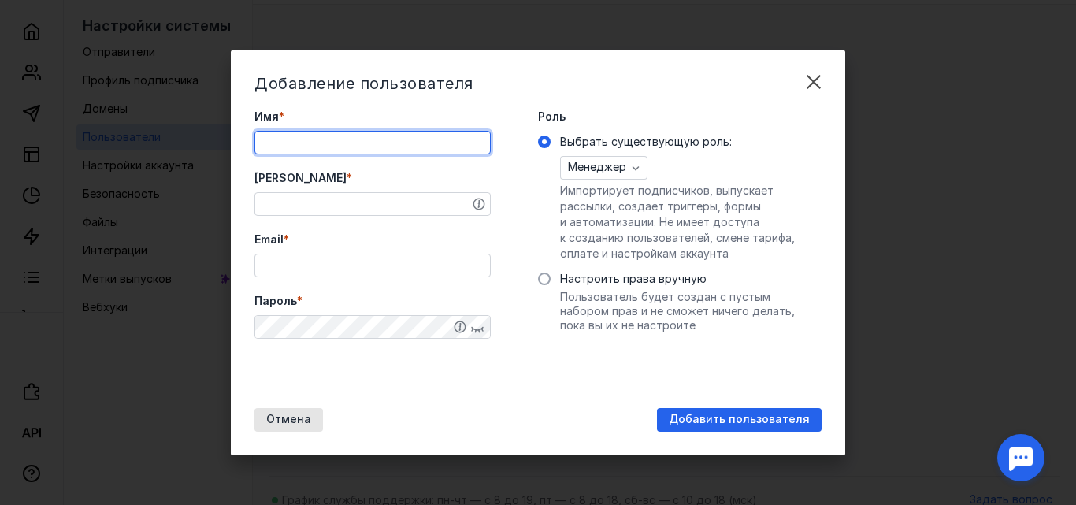
click at [442, 147] on input "Имя *" at bounding box center [372, 143] width 235 height 22
type input "[PERSON_NAME]"
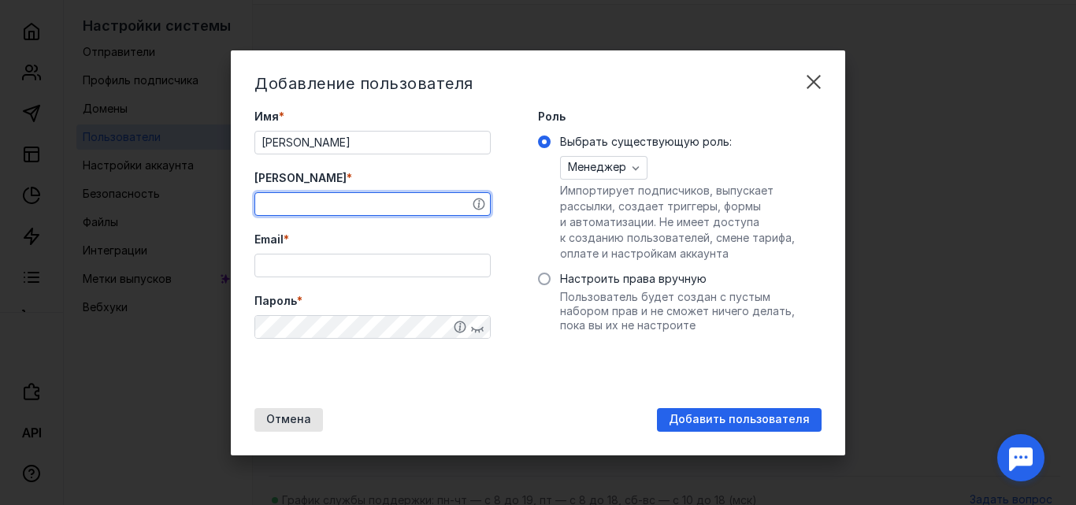
drag, startPoint x: 301, startPoint y: 210, endPoint x: 328, endPoint y: 211, distance: 26.8
click at [301, 210] on input "[PERSON_NAME] *" at bounding box center [372, 204] width 235 height 22
type input "Ы"
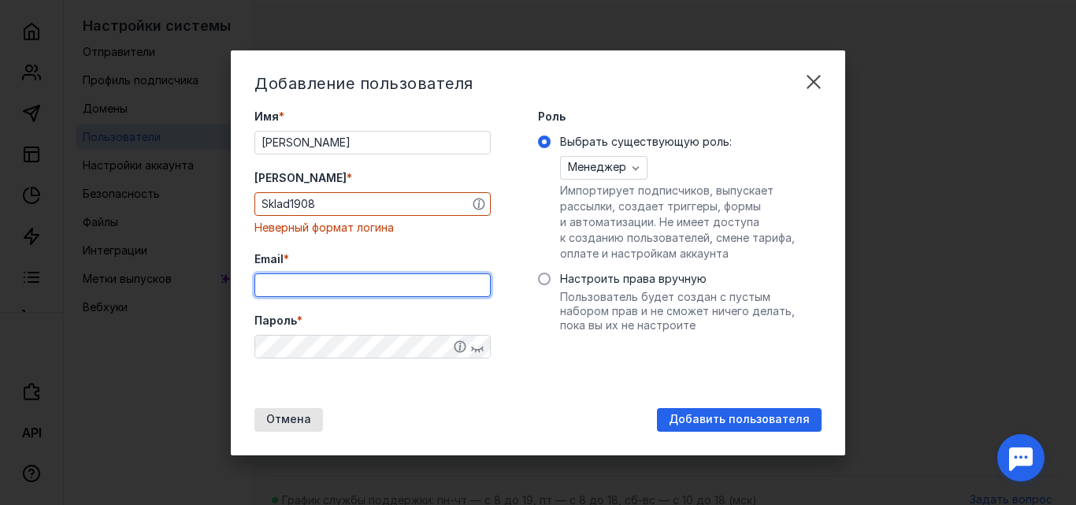
click at [330, 265] on div "Email *" at bounding box center [372, 274] width 236 height 46
click at [268, 200] on input "Sklad1908" at bounding box center [372, 204] width 235 height 22
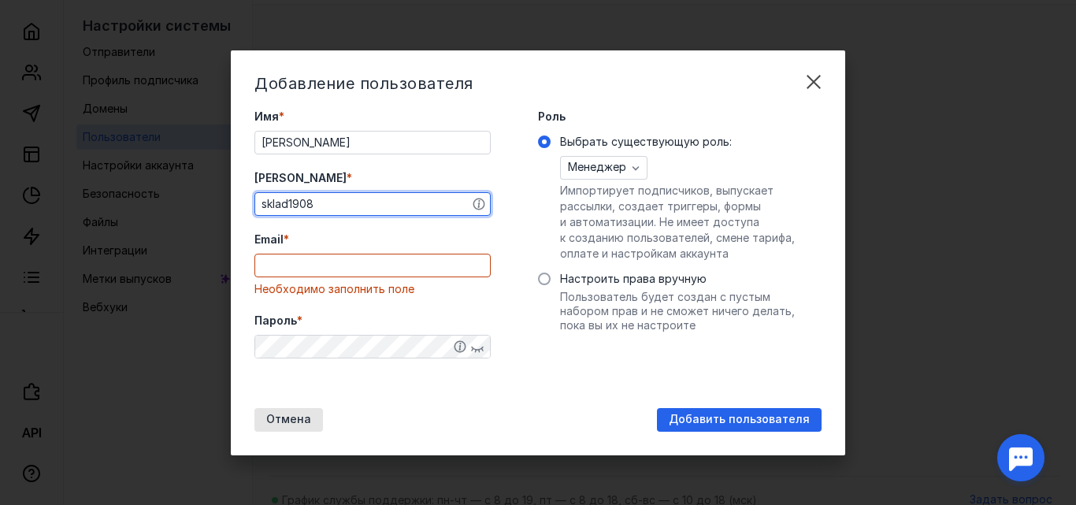
type input "sklad1908"
click at [313, 260] on input "Email *" at bounding box center [372, 265] width 235 height 22
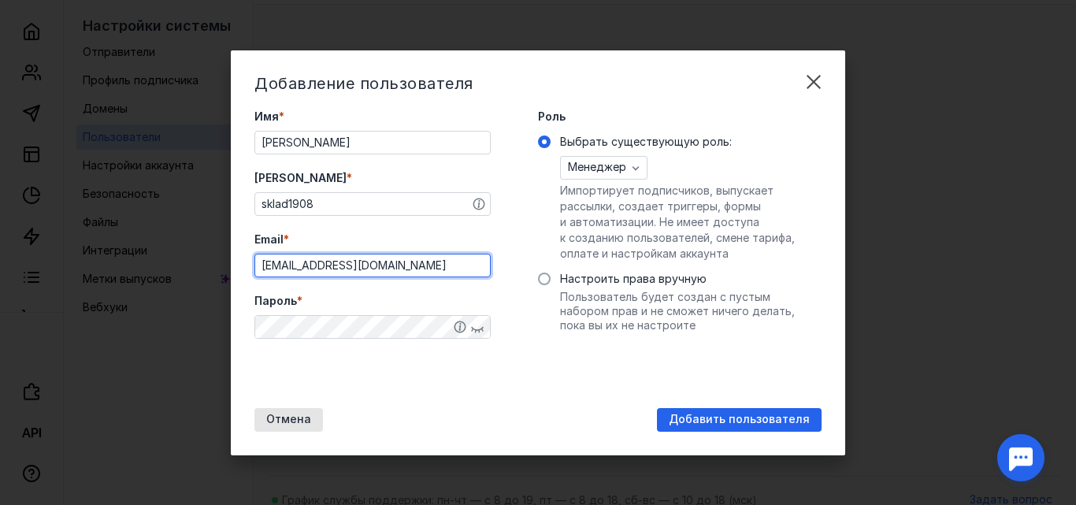
type input "[EMAIL_ADDRESS][DOMAIN_NAME]"
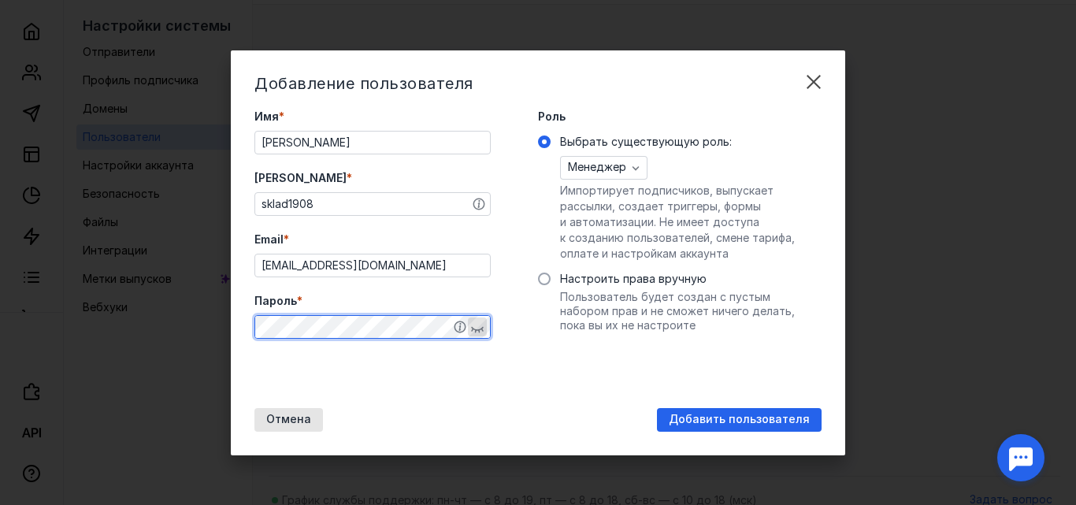
click at [477, 329] on icon "button" at bounding box center [477, 329] width 13 height 6
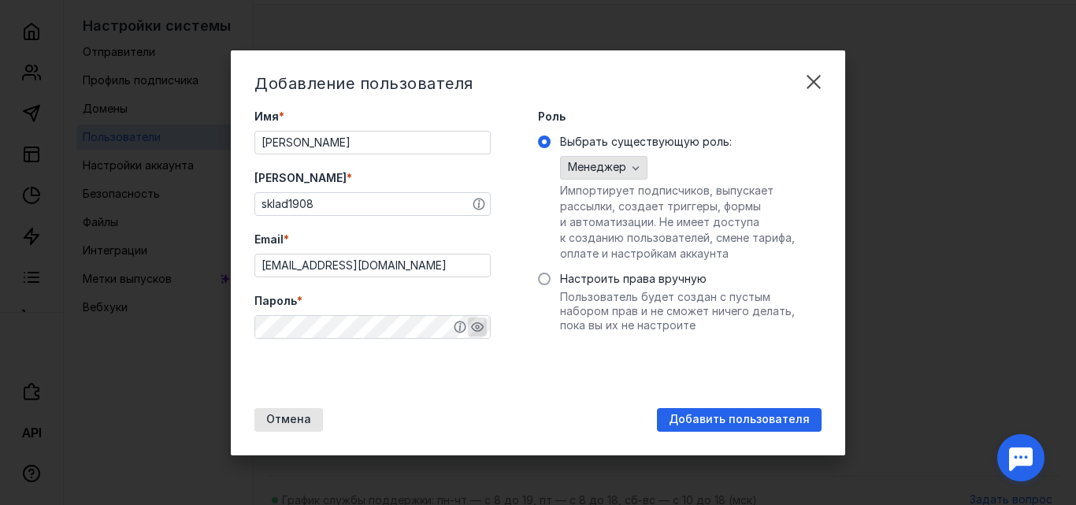
click at [615, 170] on span "Менеджер" at bounding box center [597, 167] width 58 height 13
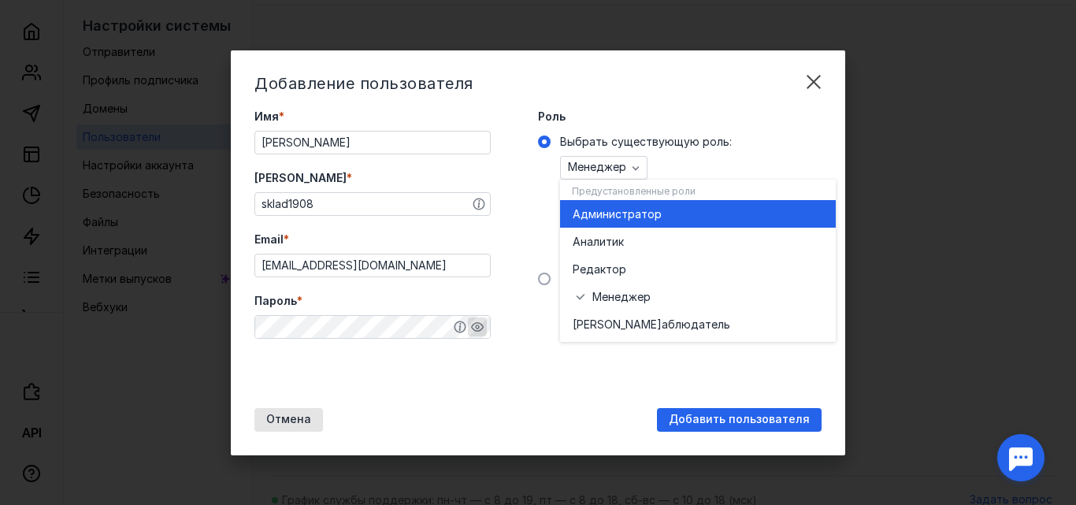
click at [622, 217] on span "инистратор" at bounding box center [628, 214] width 65 height 16
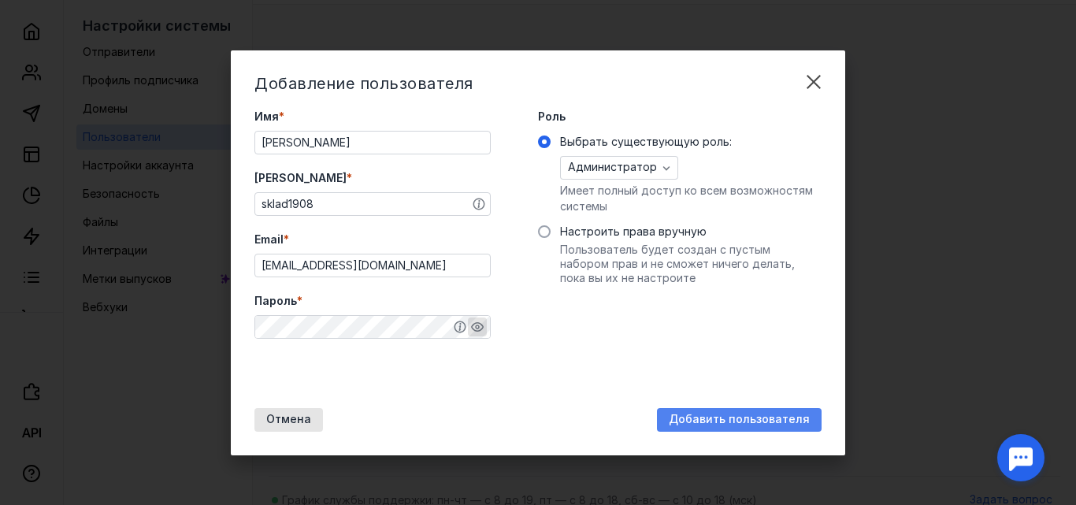
click at [733, 414] on span "Добавить пользователя" at bounding box center [739, 419] width 141 height 13
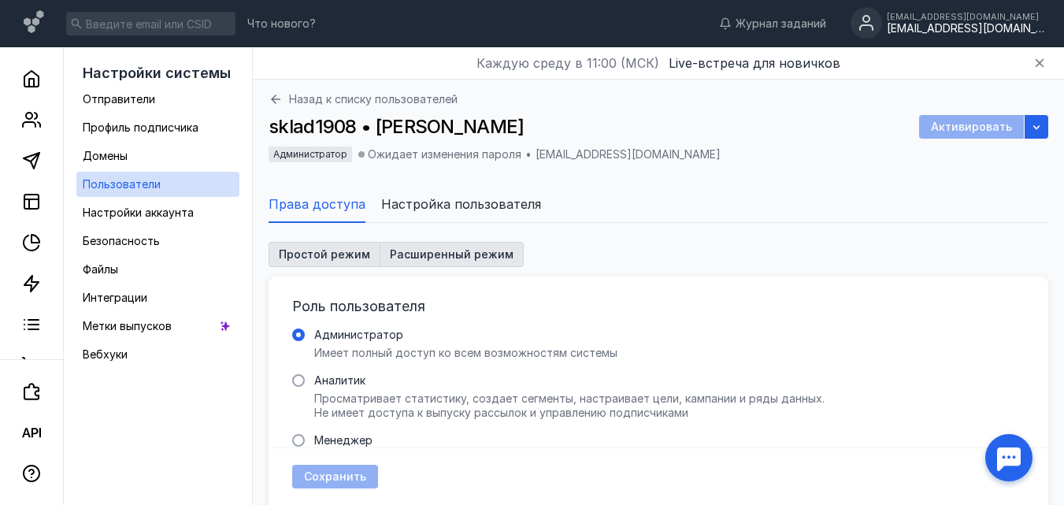
click at [455, 254] on span "Расширенный режим" at bounding box center [452, 253] width 124 height 13
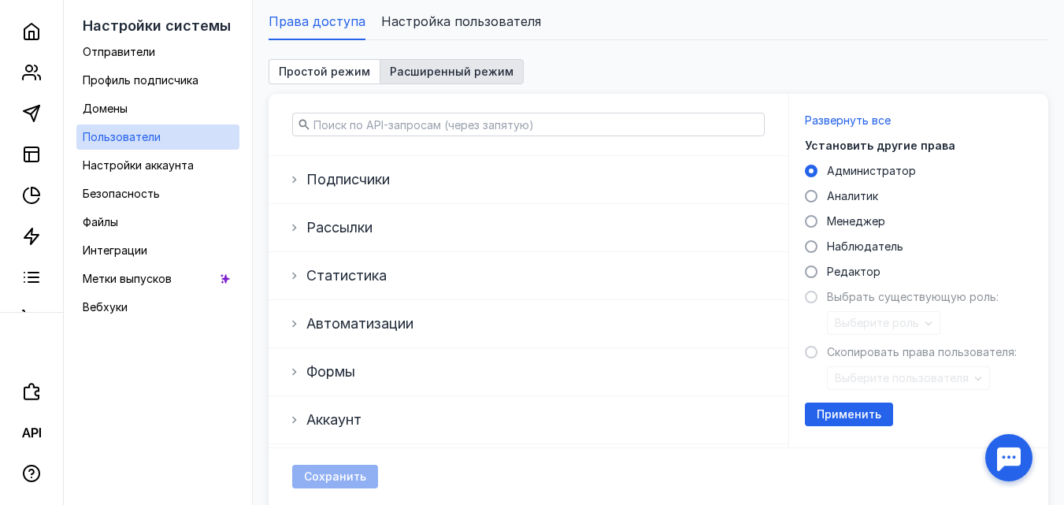
scroll to position [158, 0]
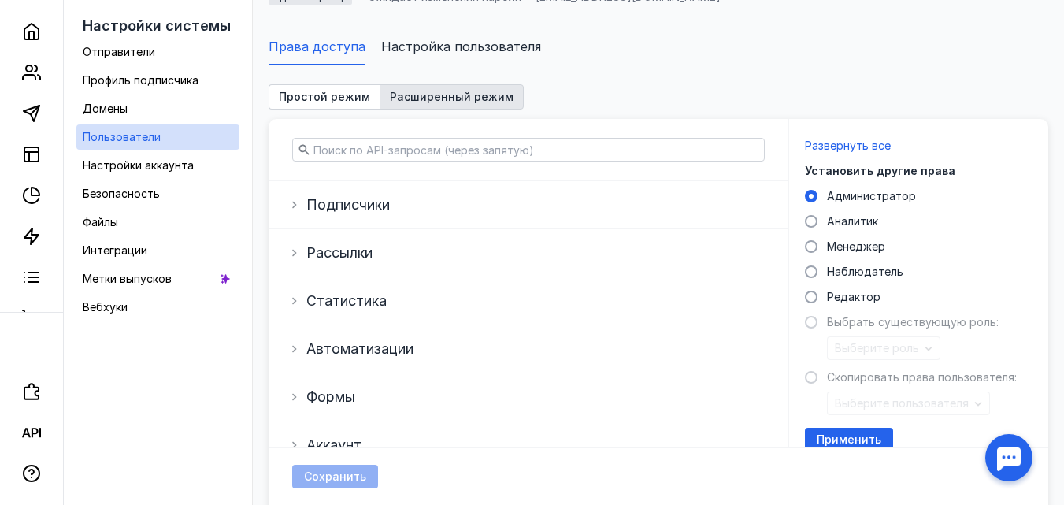
click at [429, 215] on div "Подписчики" at bounding box center [528, 205] width 488 height 22
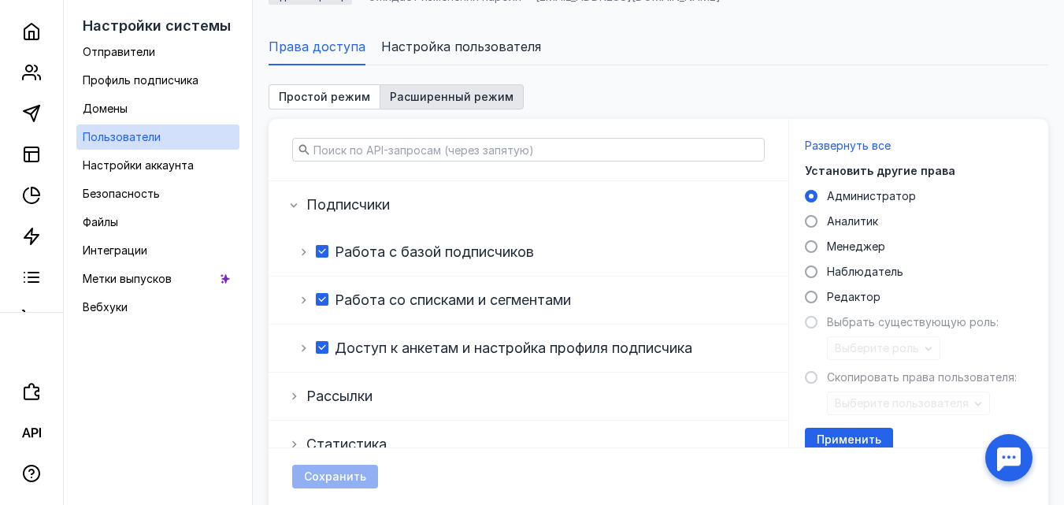
scroll to position [0, 0]
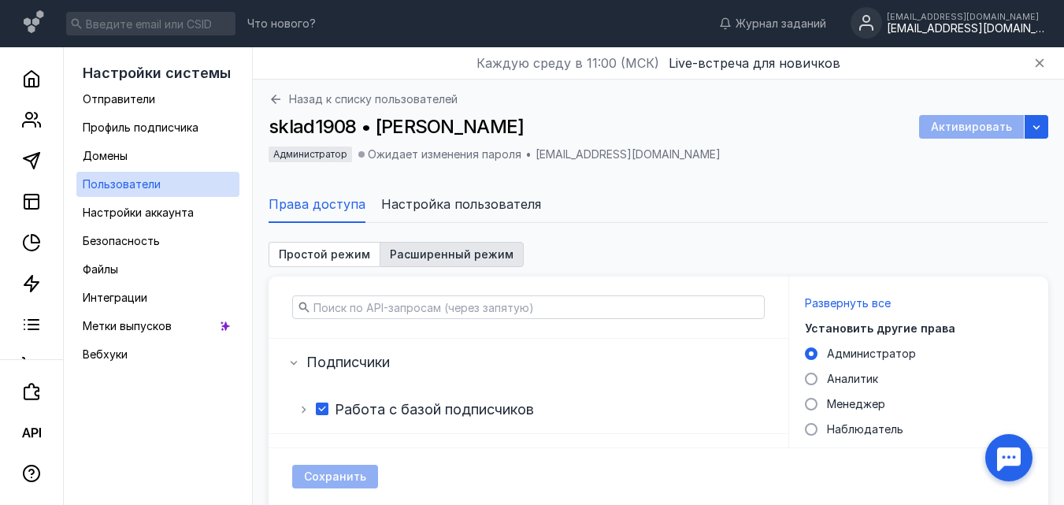
click at [474, 200] on span "Настройка пользователя" at bounding box center [461, 204] width 160 height 19
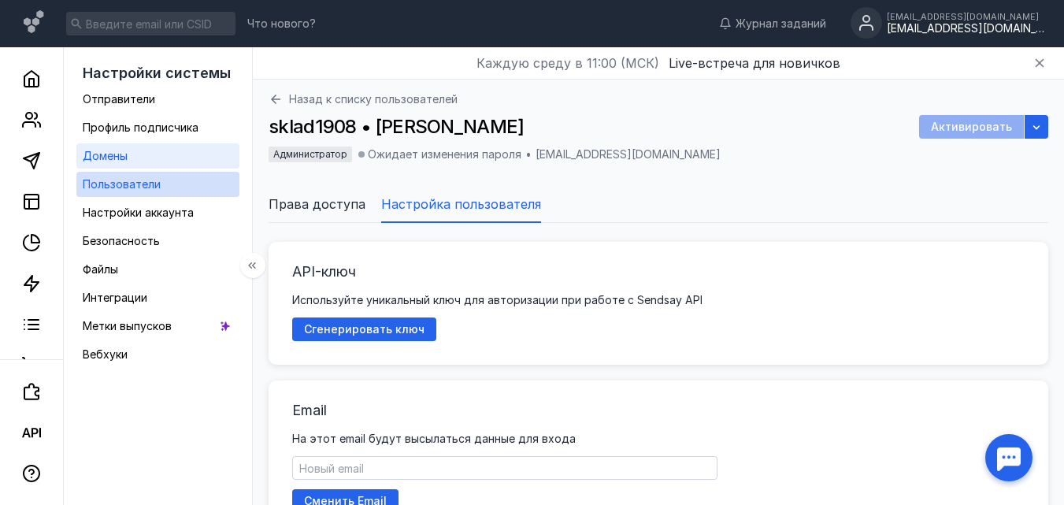
click at [128, 146] on link "Домены" at bounding box center [157, 155] width 163 height 25
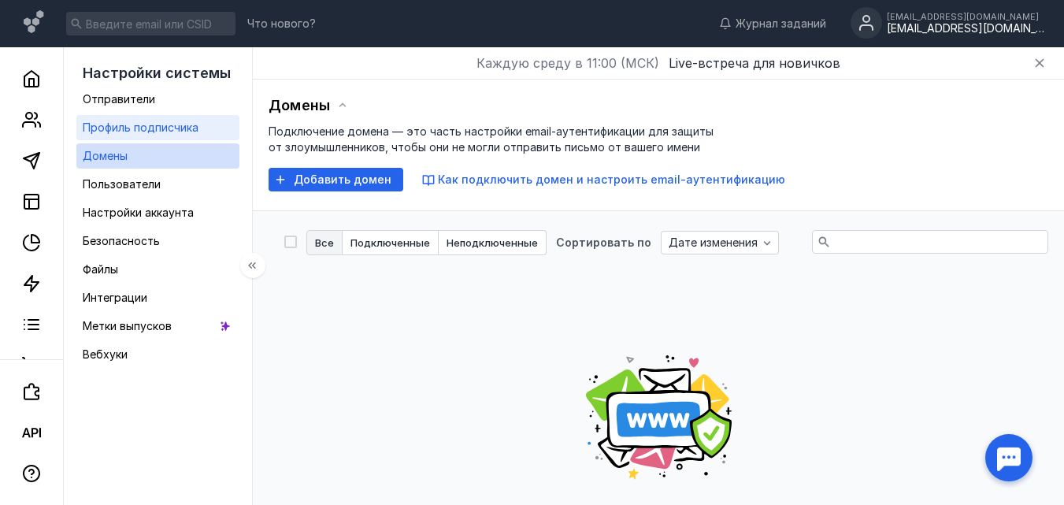
click at [162, 126] on span "Профиль подписчика" at bounding box center [141, 127] width 116 height 13
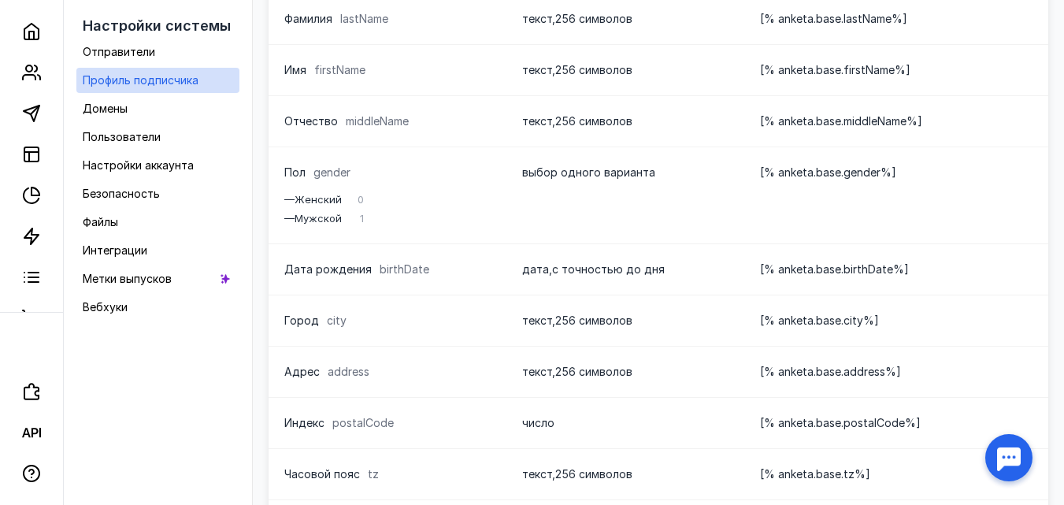
scroll to position [630, 0]
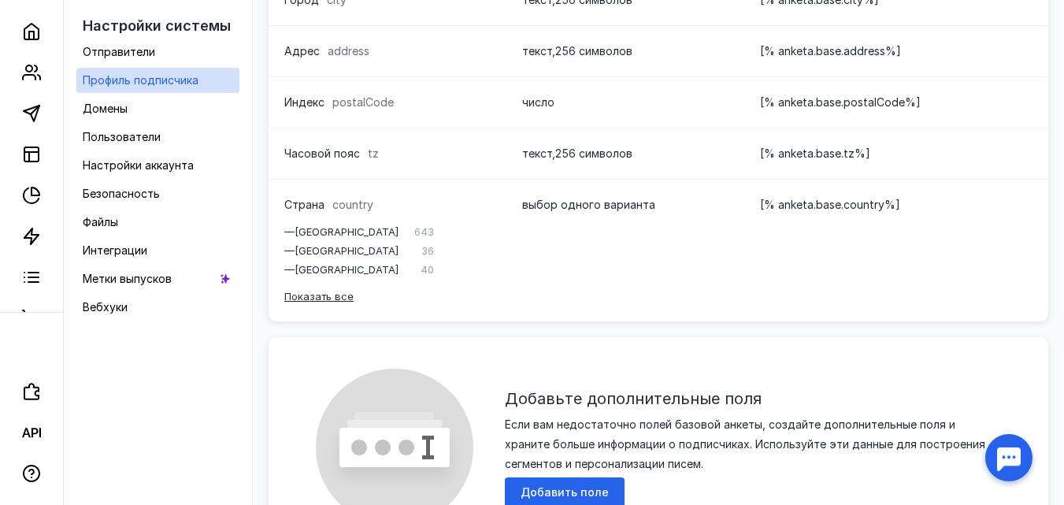
click at [341, 296] on div "Показать все" at bounding box center [387, 296] width 206 height 19
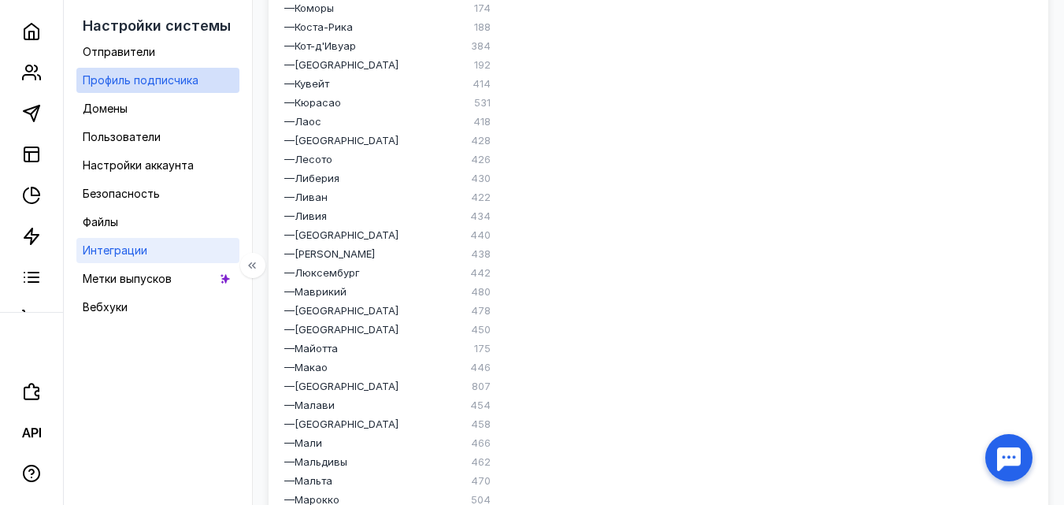
click at [140, 241] on div "Интеграции" at bounding box center [115, 250] width 65 height 19
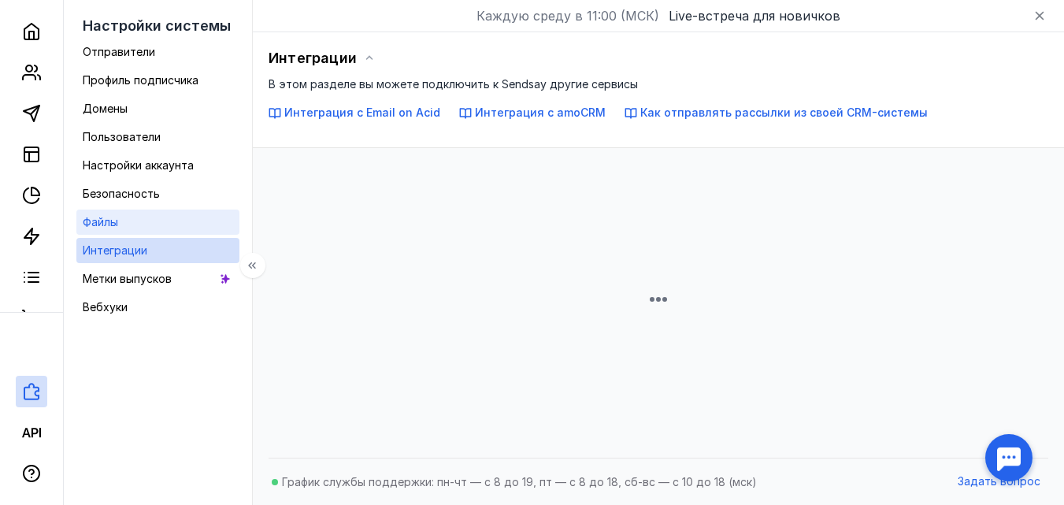
scroll to position [658, 0]
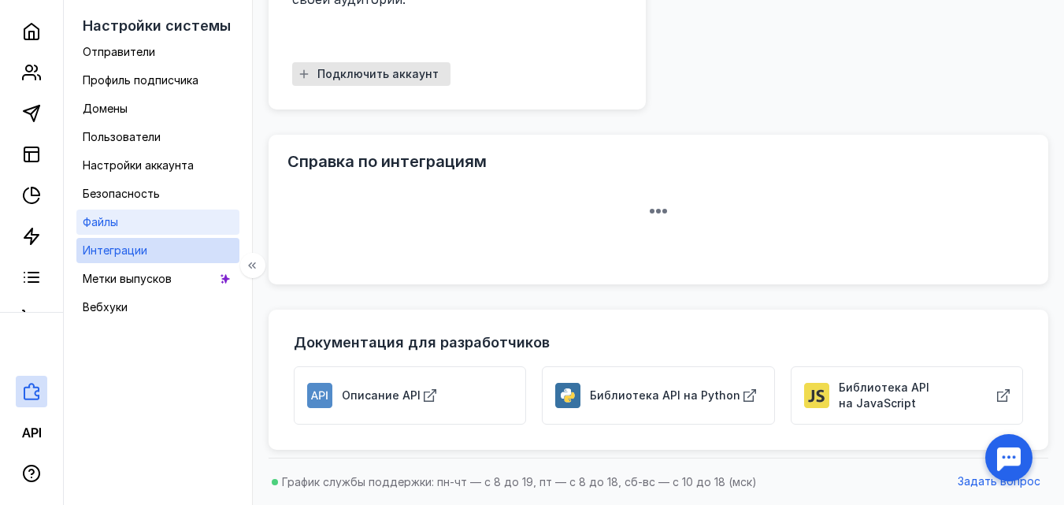
click at [118, 224] on span "Файлы" at bounding box center [100, 221] width 35 height 13
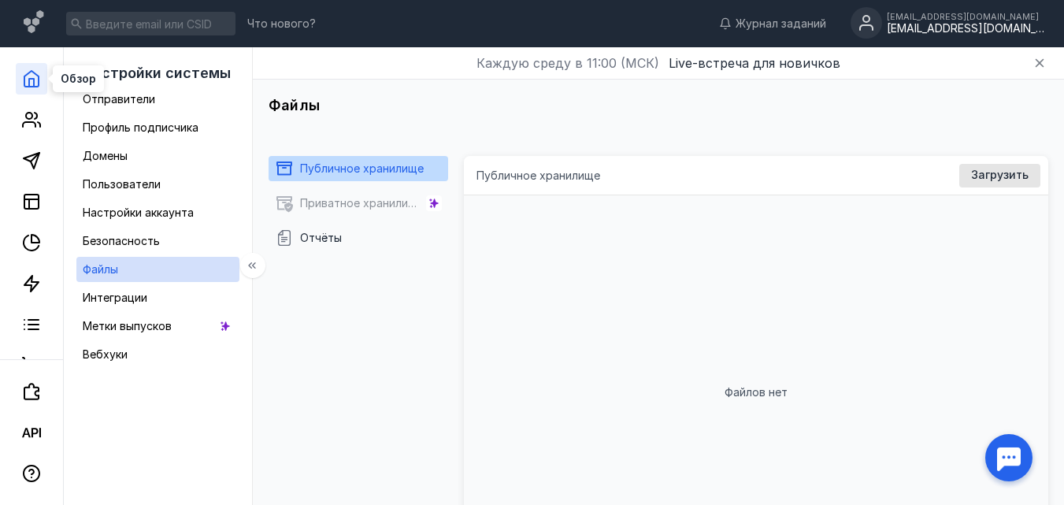
click at [24, 72] on icon at bounding box center [31, 78] width 19 height 19
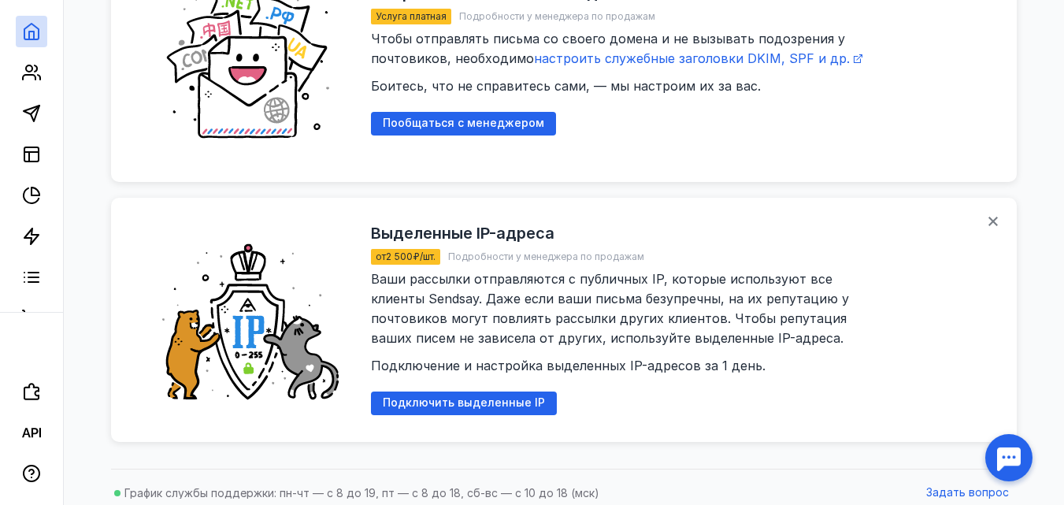
scroll to position [22, 0]
click at [16, 293] on link at bounding box center [32, 296] width 32 height 32
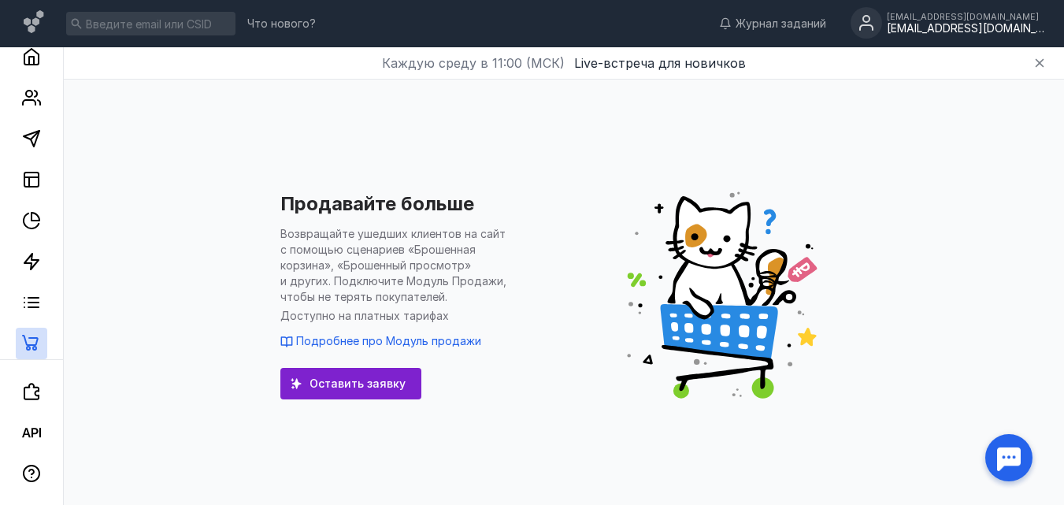
click at [990, 24] on div "[EMAIL_ADDRESS][DOMAIN_NAME]" at bounding box center [966, 28] width 158 height 13
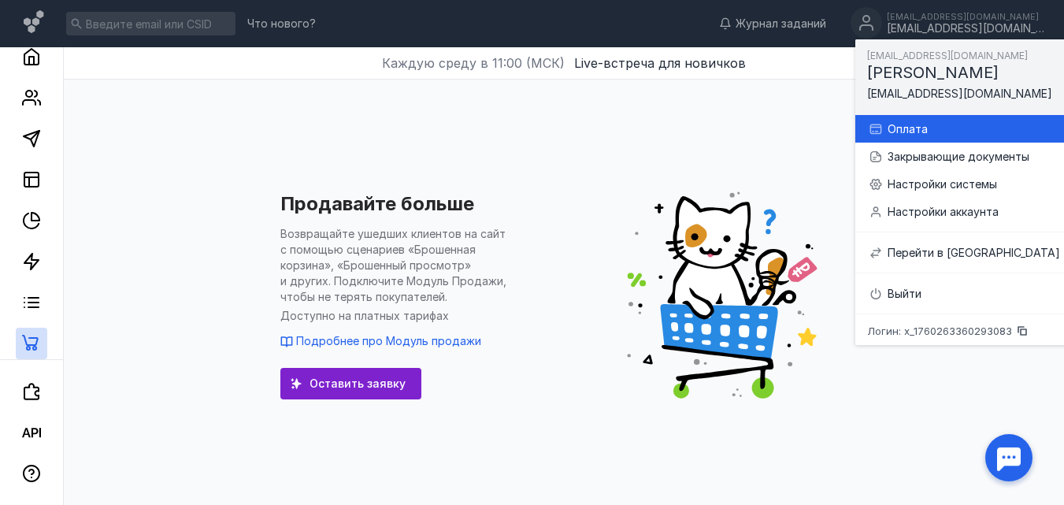
click at [918, 132] on div "Оплата" at bounding box center [974, 129] width 173 height 16
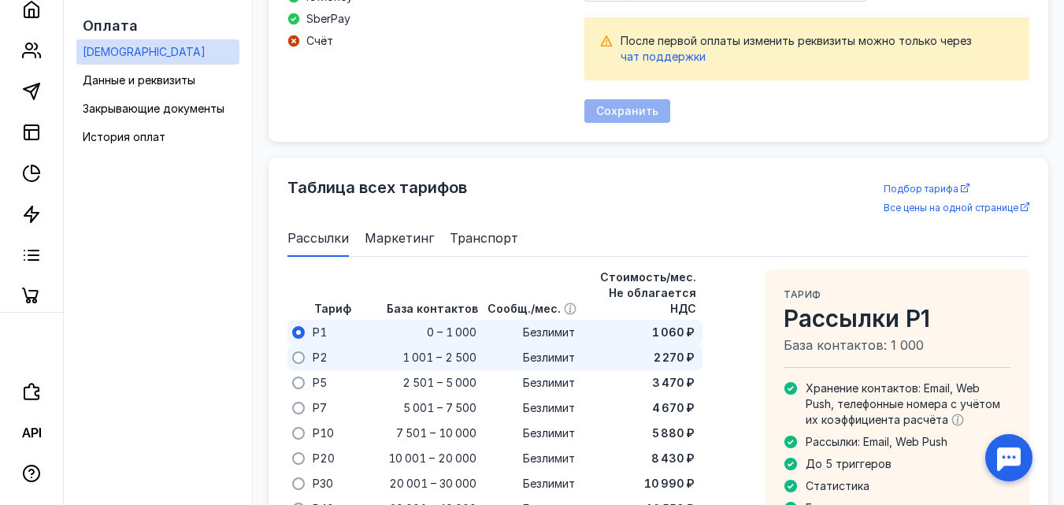
scroll to position [969, 0]
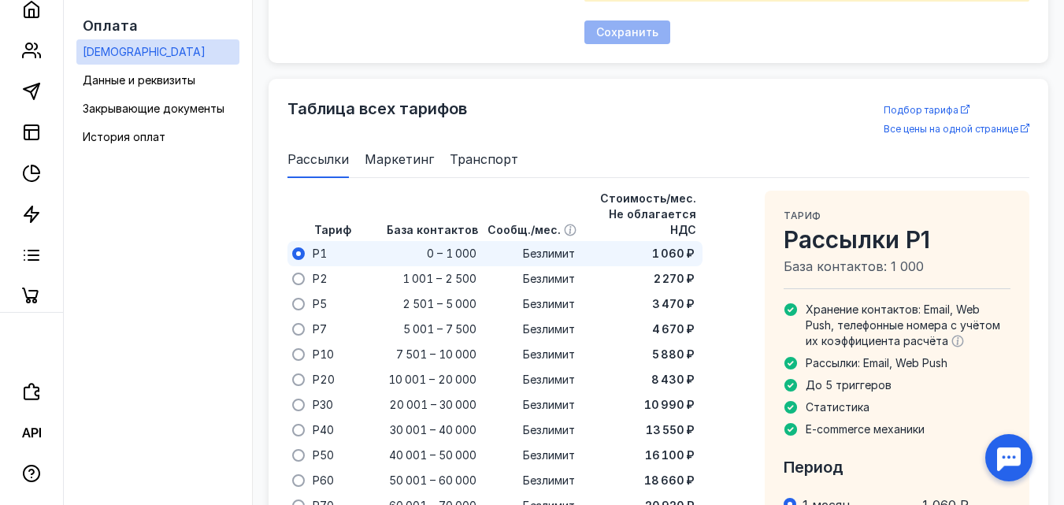
click at [407, 161] on span "Маркетинг" at bounding box center [399, 159] width 69 height 19
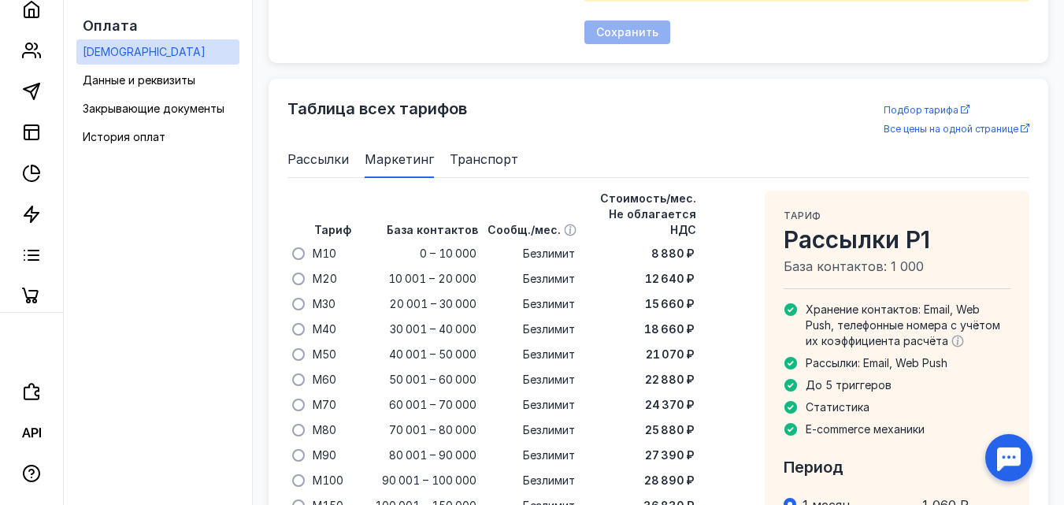
click at [312, 160] on span "Рассылки" at bounding box center [318, 159] width 61 height 19
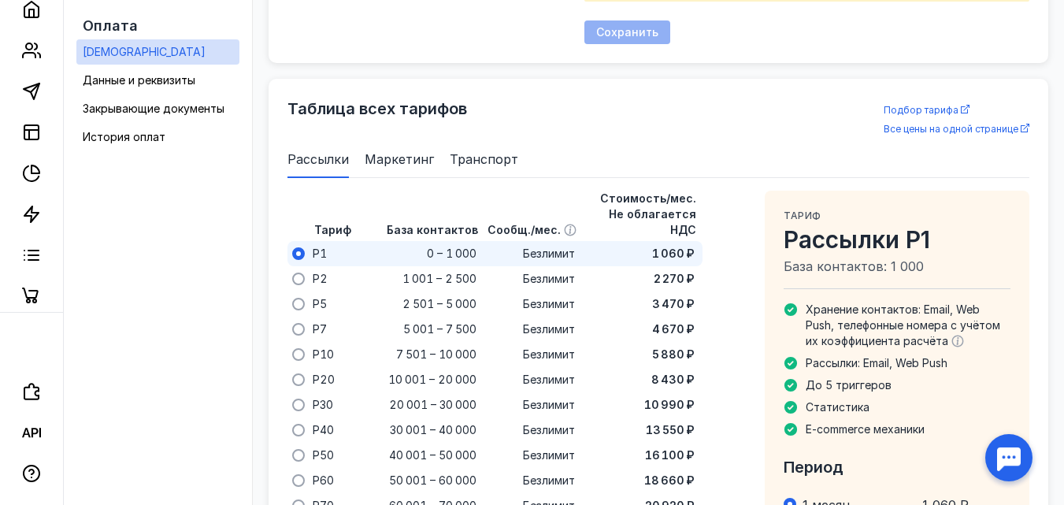
click at [403, 163] on span "Маркетинг" at bounding box center [399, 159] width 69 height 19
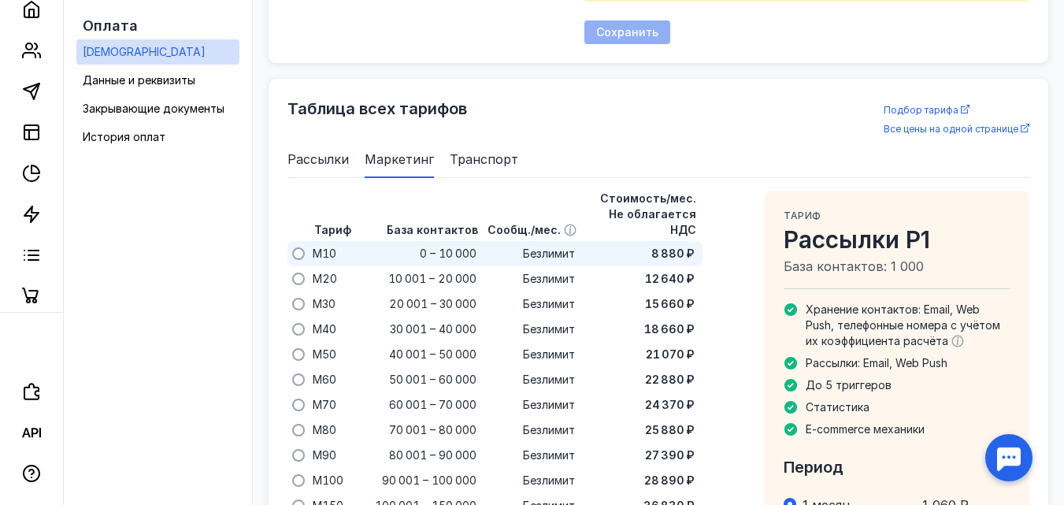
click at [336, 246] on span "M10" at bounding box center [325, 254] width 24 height 16
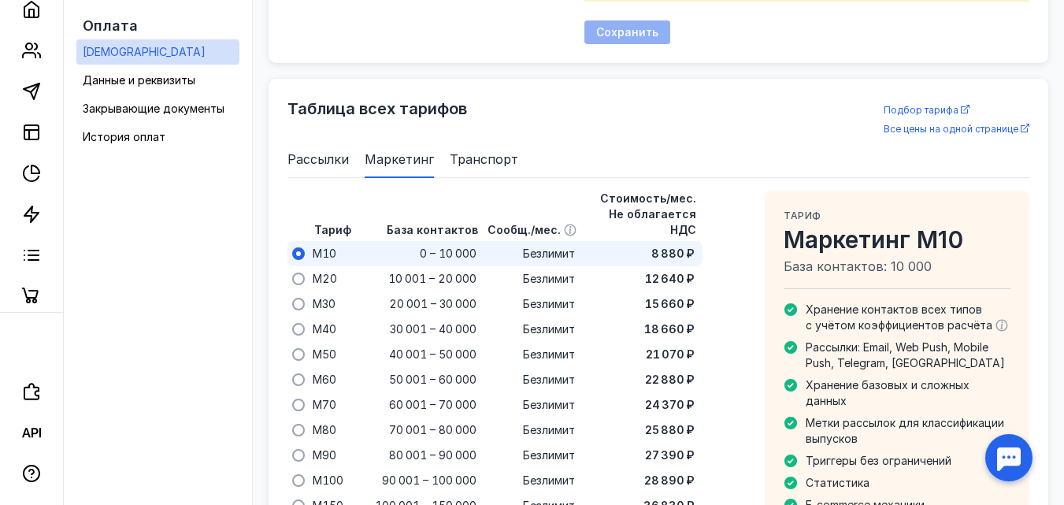
click at [335, 169] on li "Рассылки" at bounding box center [318, 159] width 61 height 38
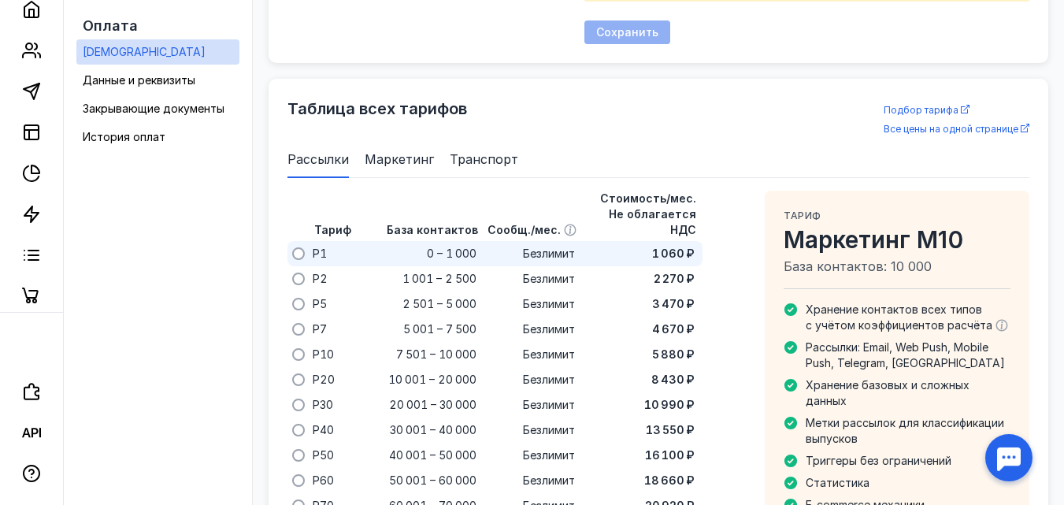
click at [308, 241] on div at bounding box center [298, 253] width 20 height 25
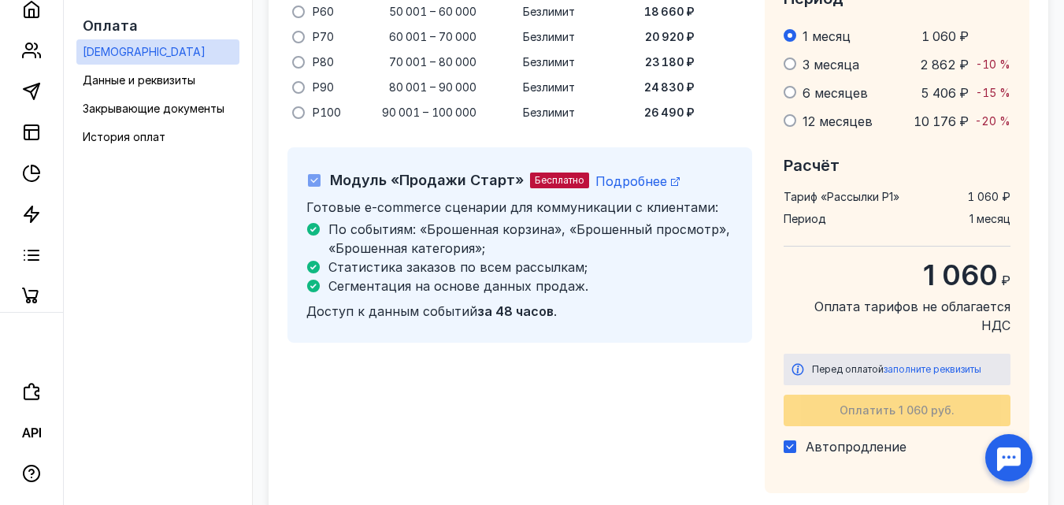
scroll to position [1342, 0]
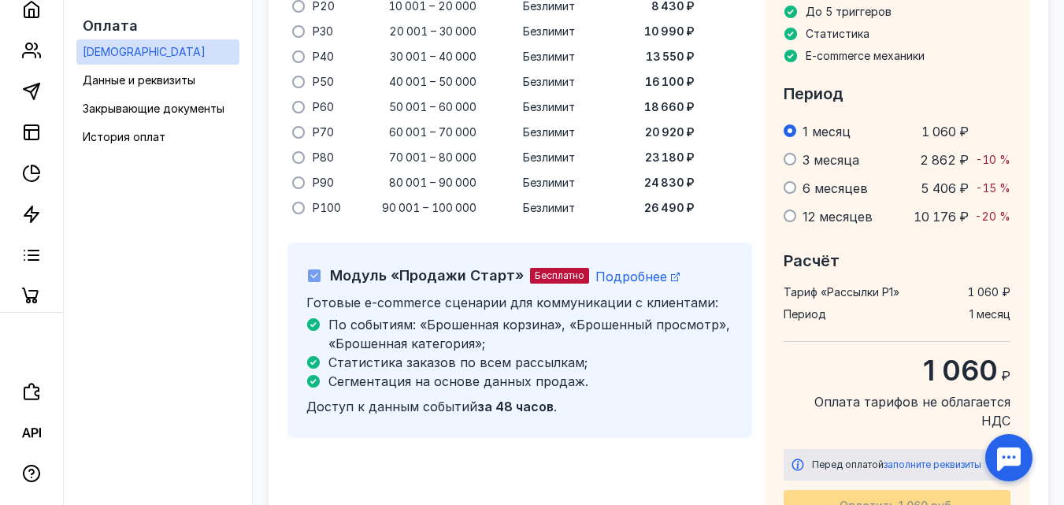
click at [320, 270] on icon at bounding box center [314, 275] width 11 height 11
click at [320, 318] on icon at bounding box center [313, 324] width 13 height 13
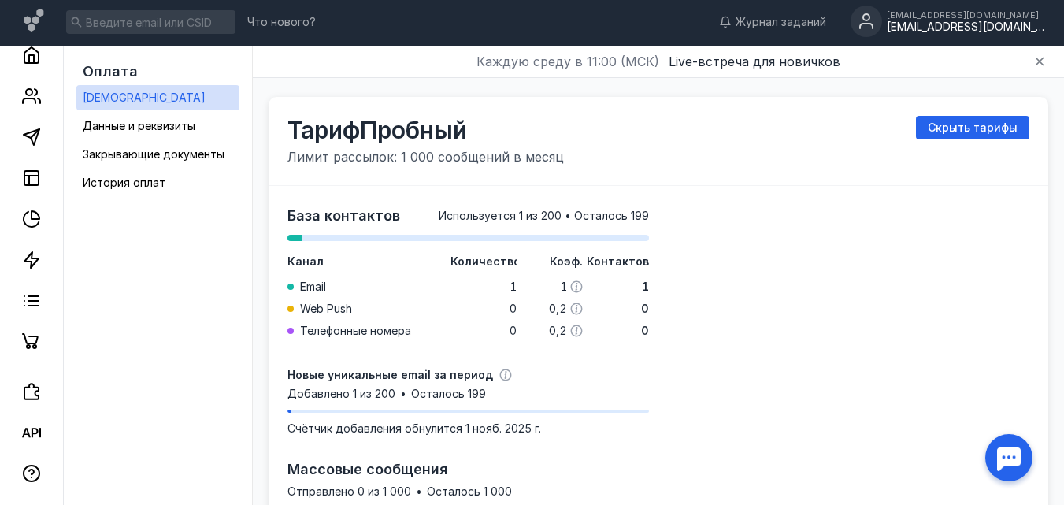
scroll to position [0, 0]
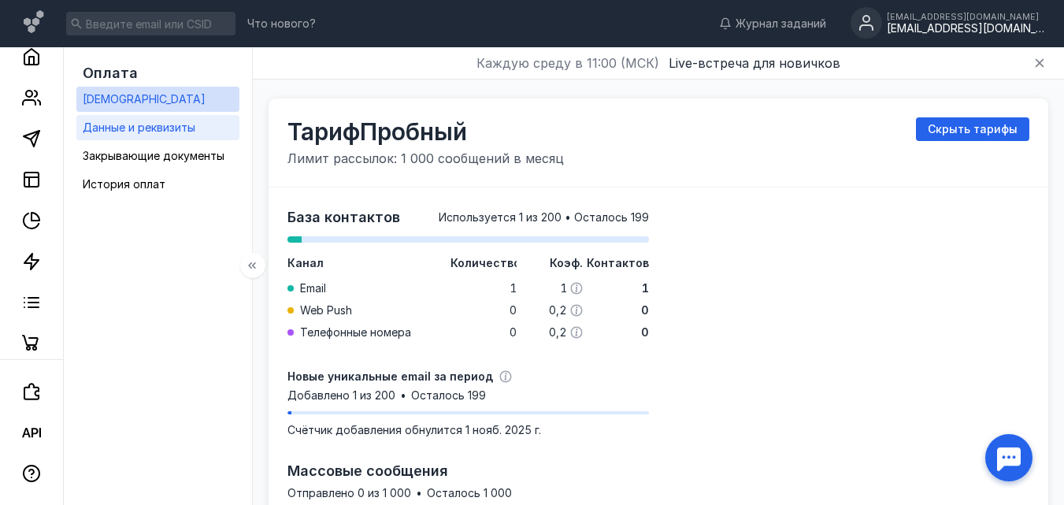
click at [180, 131] on span "Данные и реквизиты" at bounding box center [139, 127] width 113 height 13
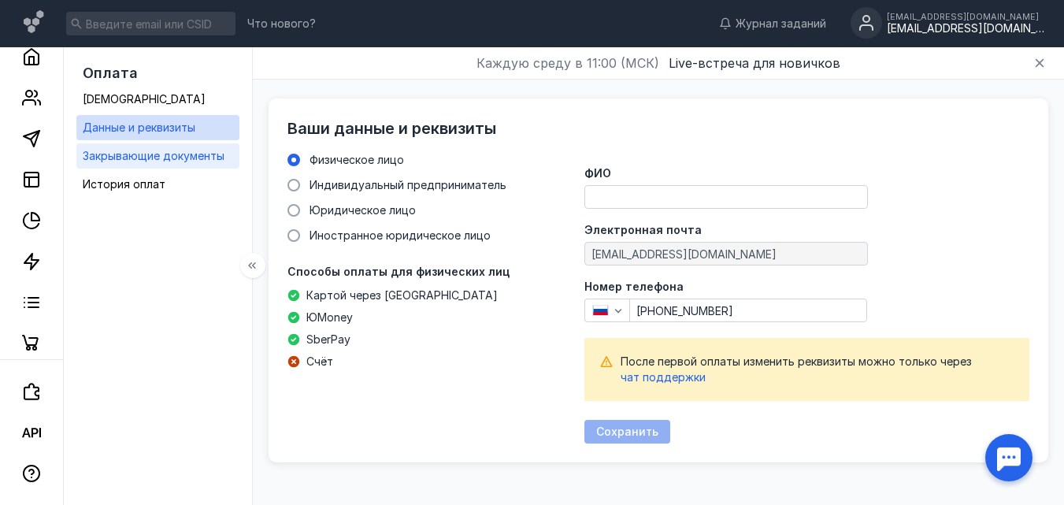
click at [182, 154] on span "Закрывающие документы" at bounding box center [154, 155] width 142 height 13
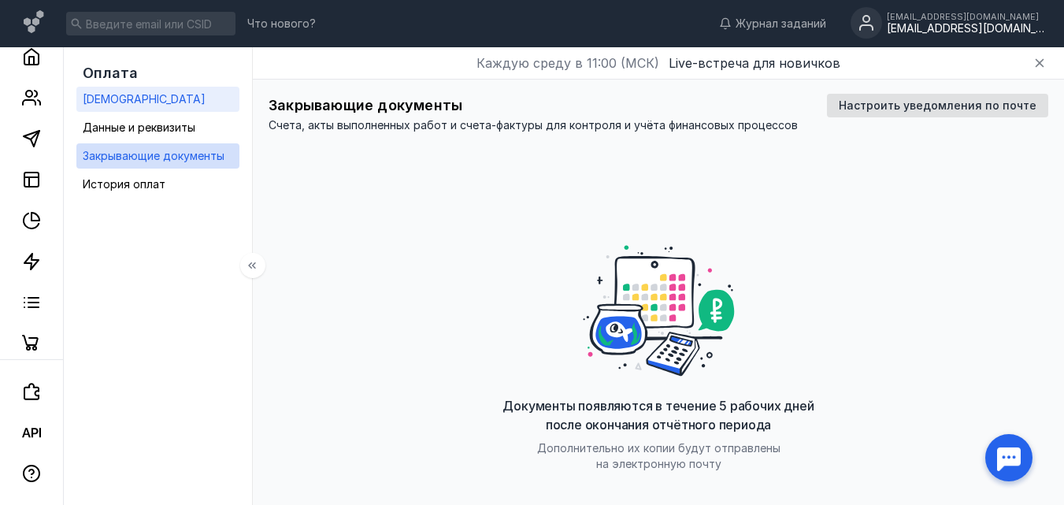
click at [180, 109] on link "[DEMOGRAPHIC_DATA]" at bounding box center [157, 99] width 163 height 25
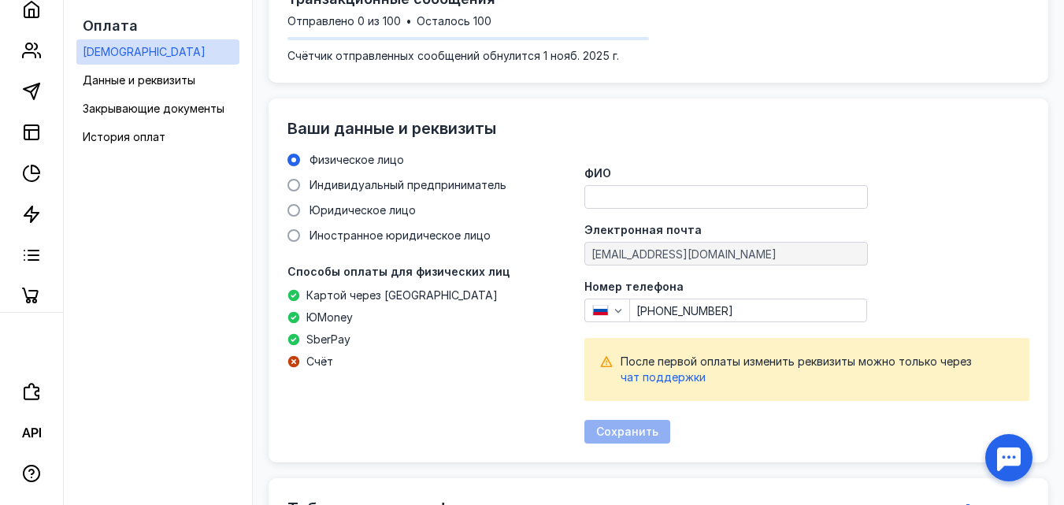
scroll to position [555, 0]
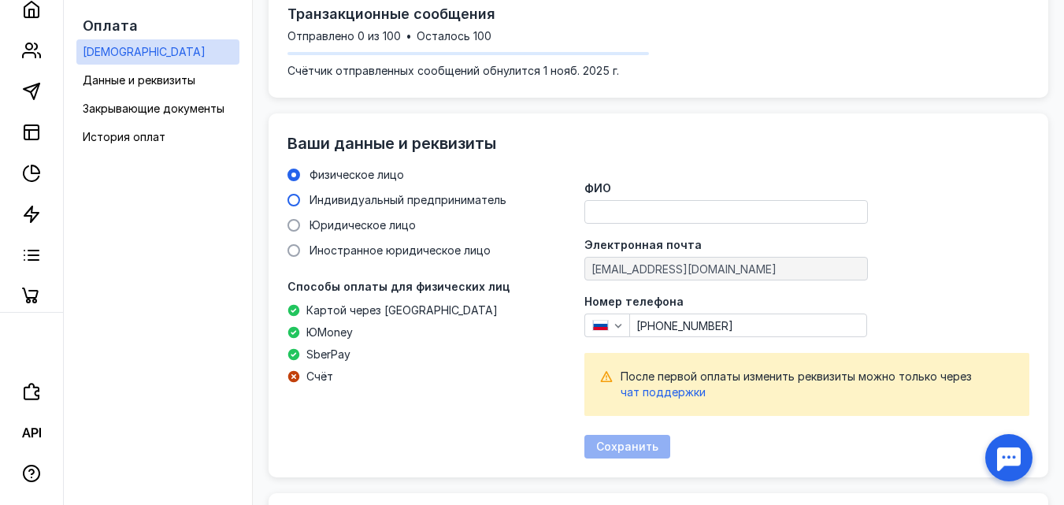
click at [382, 199] on span "Индивидуальный предприниматель" at bounding box center [408, 199] width 197 height 13
click at [0, 0] on input "Индивидуальный предприниматель" at bounding box center [0, 0] width 0 height 0
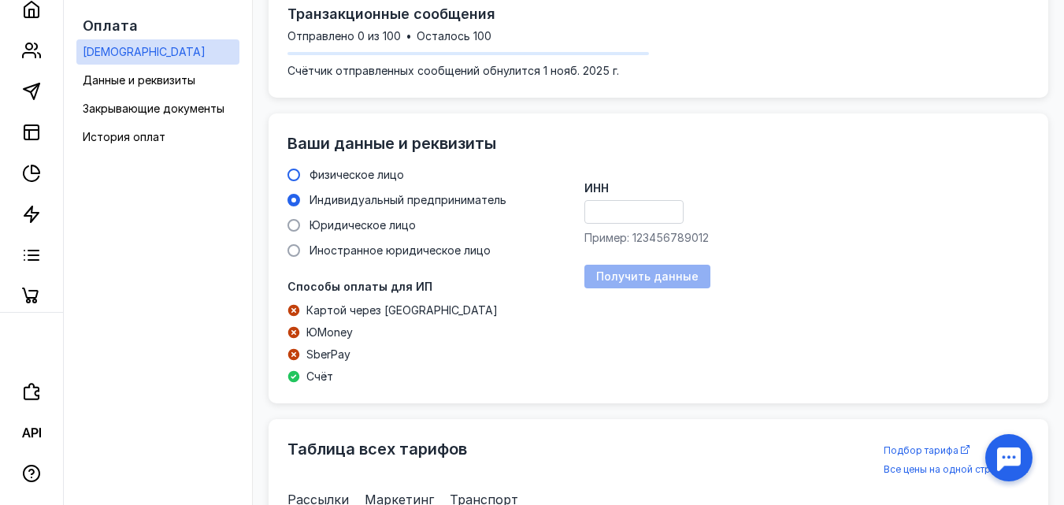
click at [367, 173] on span "Физическое лицо" at bounding box center [357, 174] width 95 height 13
click at [0, 0] on input "Физическое лицо" at bounding box center [0, 0] width 0 height 0
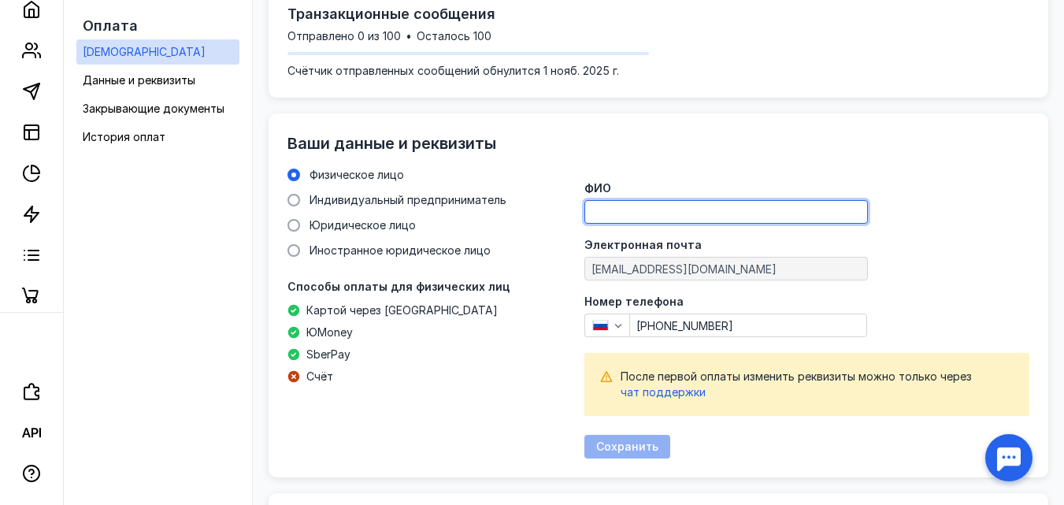
click at [633, 217] on input "ФИО" at bounding box center [726, 212] width 282 height 22
type input "C"
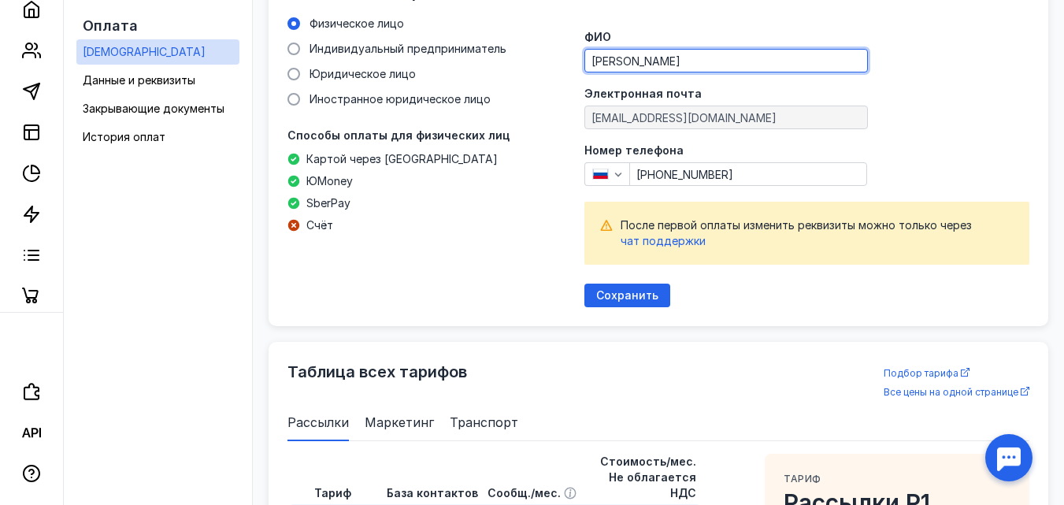
scroll to position [712, 0]
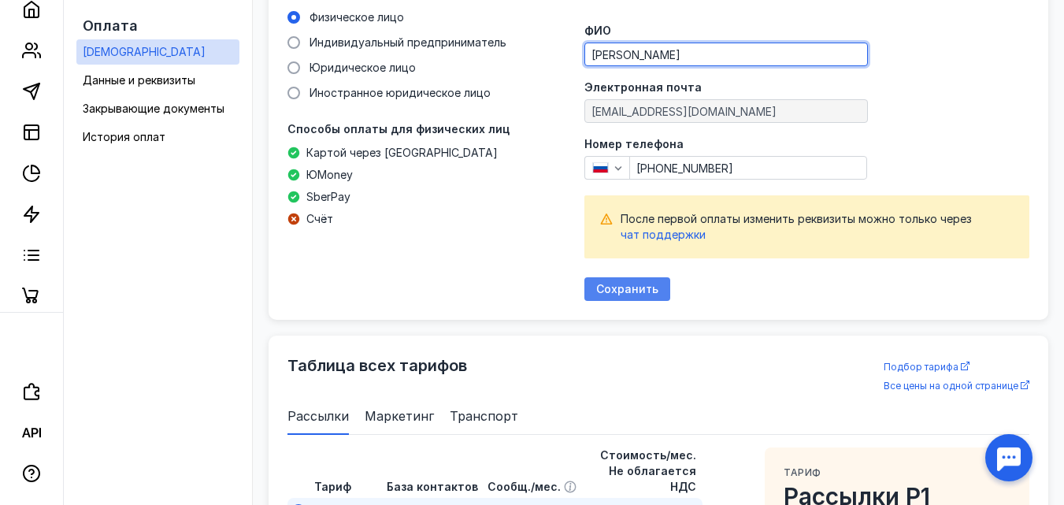
type input "[PERSON_NAME]"
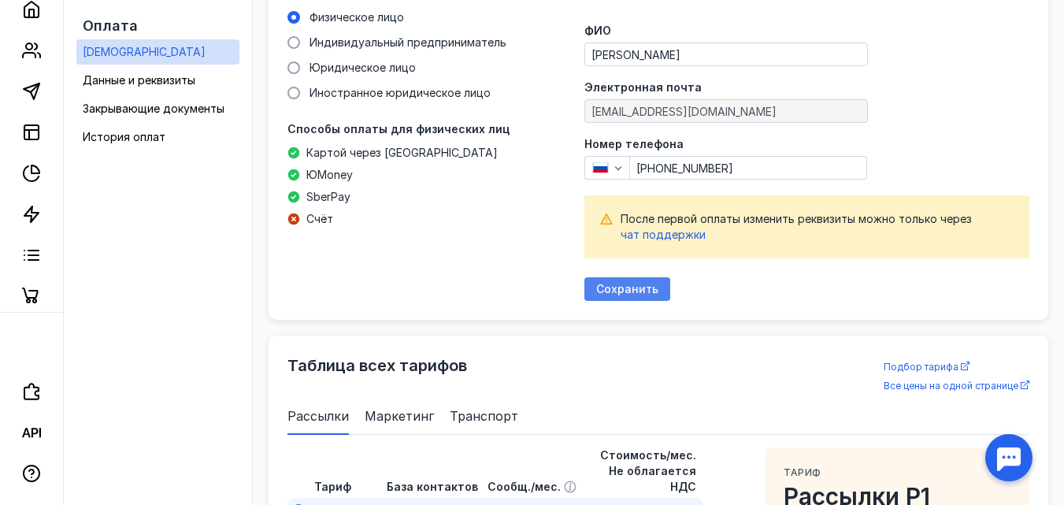
click at [629, 295] on span "Сохранить" at bounding box center [627, 289] width 62 height 13
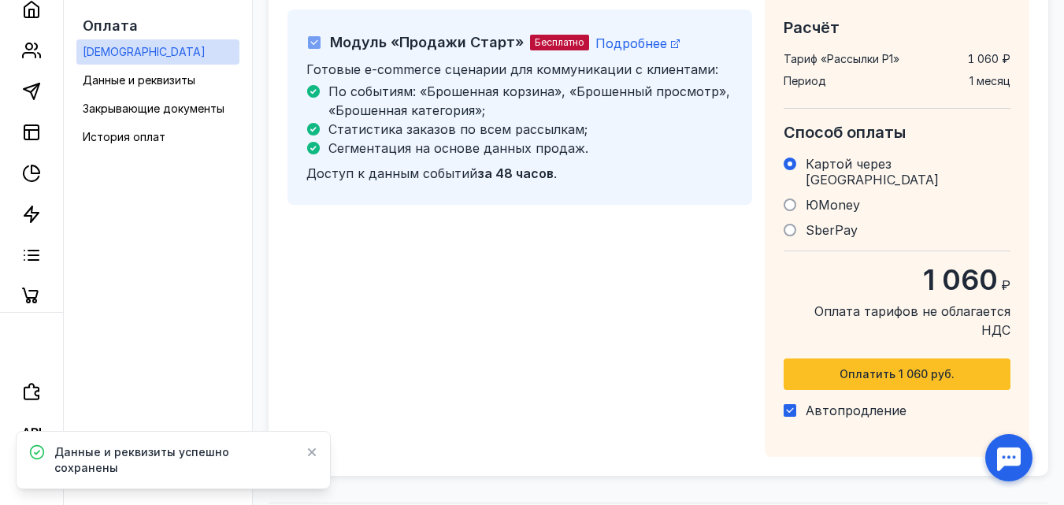
scroll to position [1360, 0]
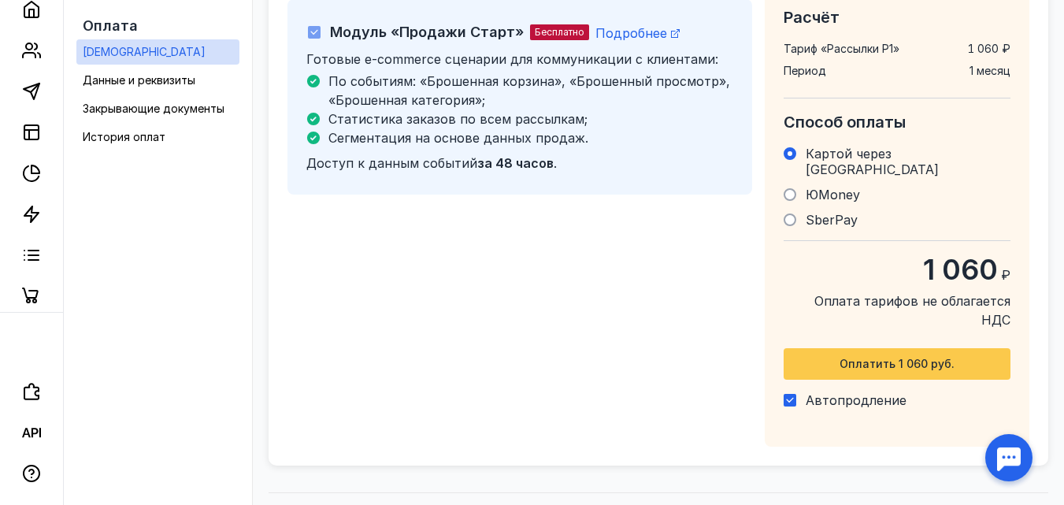
click at [895, 358] on span "Оплатить 1 060 руб." at bounding box center [897, 364] width 115 height 13
